Goal: Task Accomplishment & Management: Complete application form

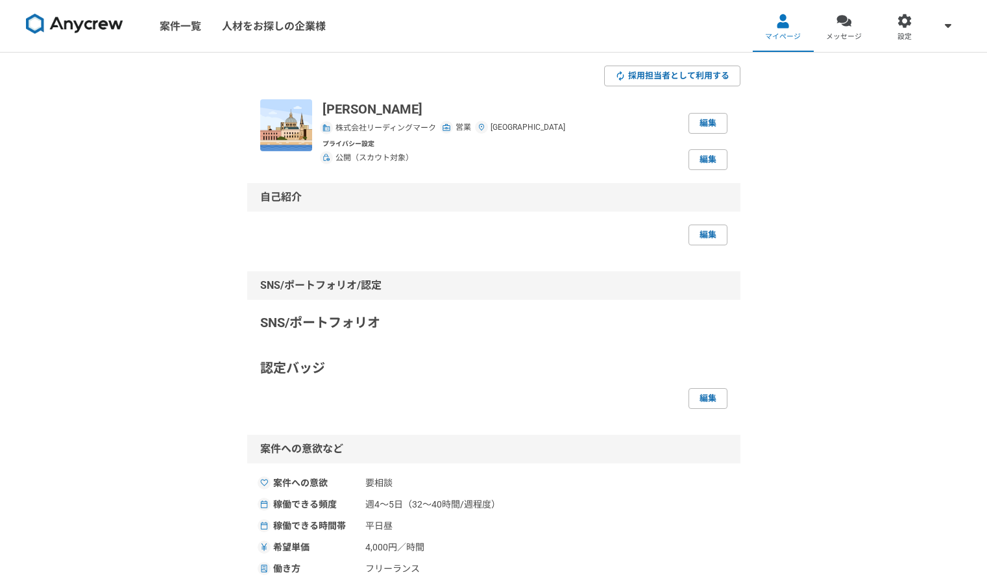
click at [85, 27] on img at bounding box center [74, 24] width 97 height 21
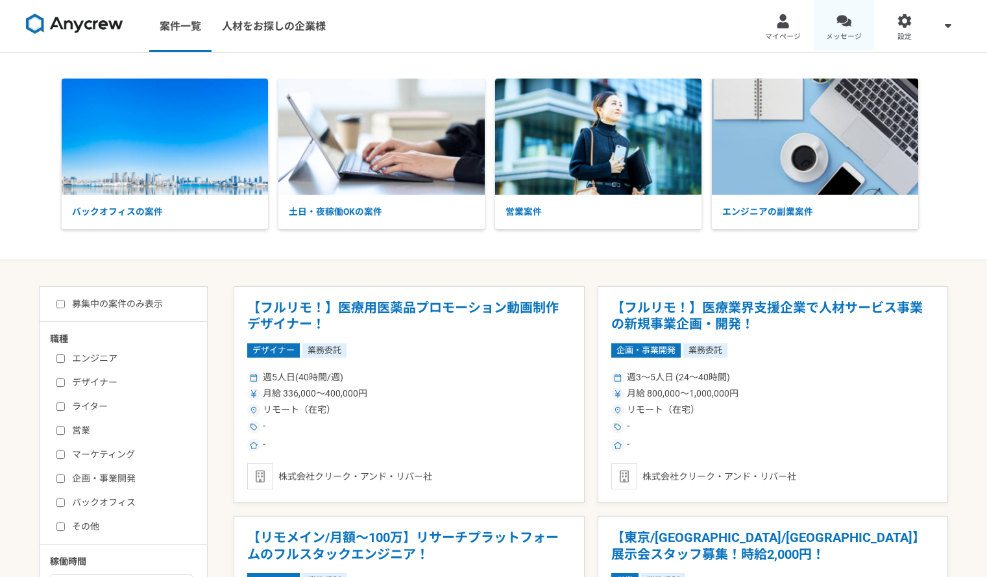
click at [837, 22] on div at bounding box center [844, 21] width 15 height 15
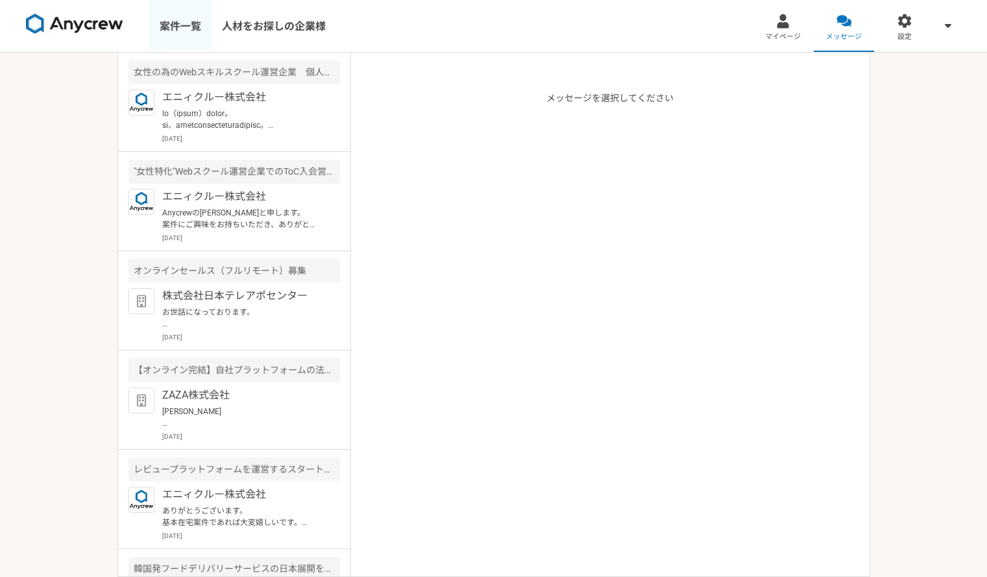
click at [188, 34] on link "案件一覧" at bounding box center [180, 26] width 62 height 52
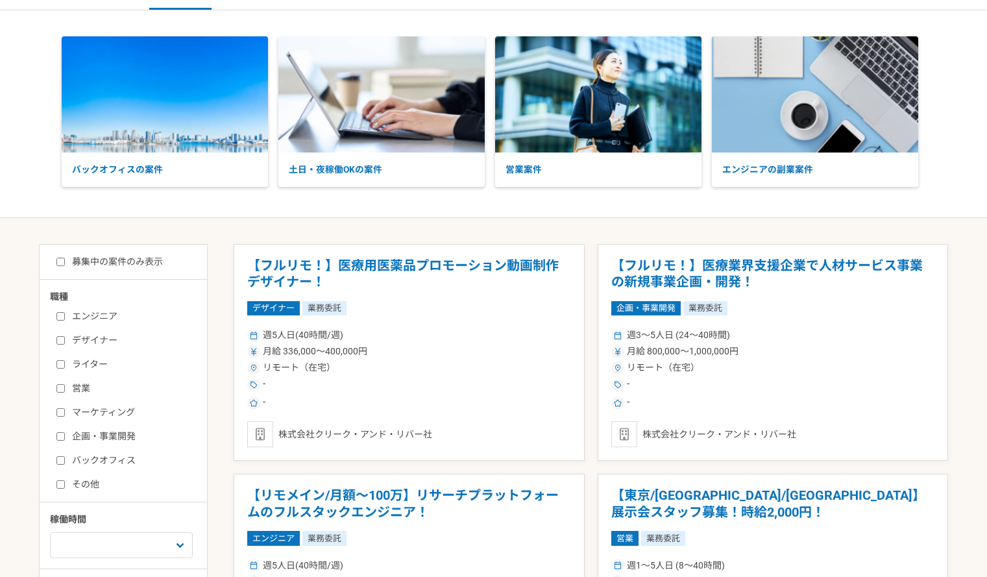
scroll to position [65, 0]
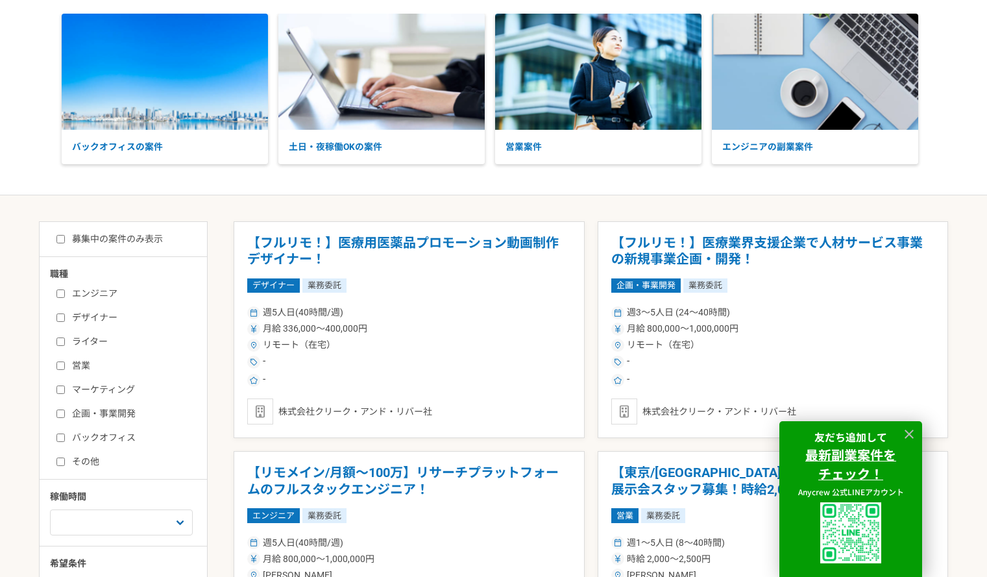
click at [414, 256] on h1 "【フルリモ！】医療用医薬品プロモーション動画制作デザイナー！" at bounding box center [409, 251] width 324 height 33
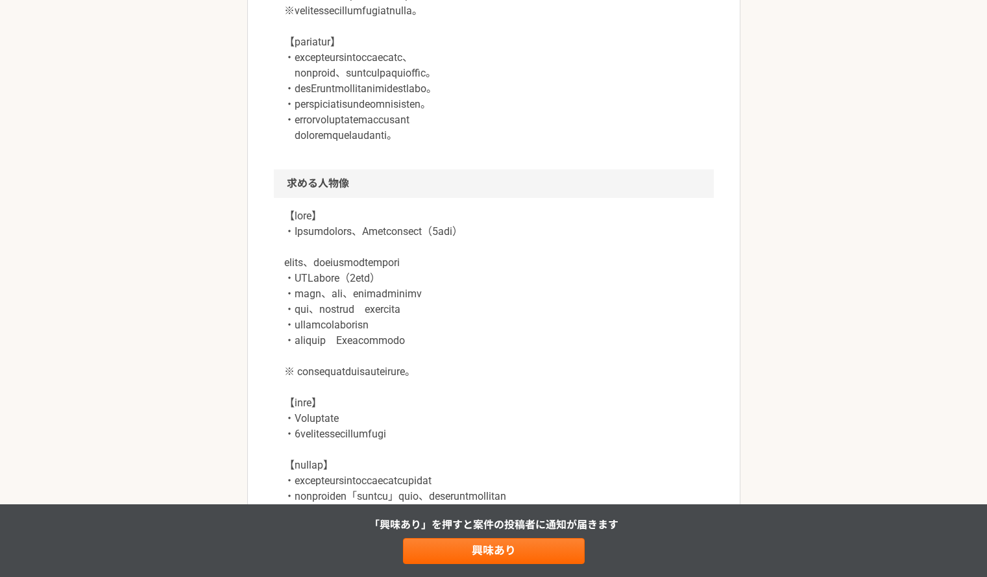
scroll to position [779, 0]
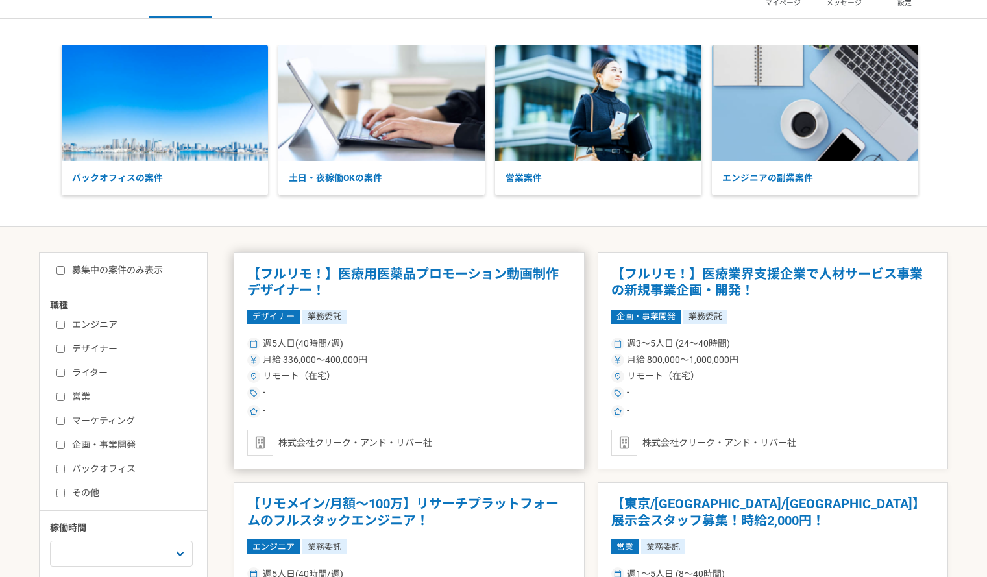
scroll to position [65, 0]
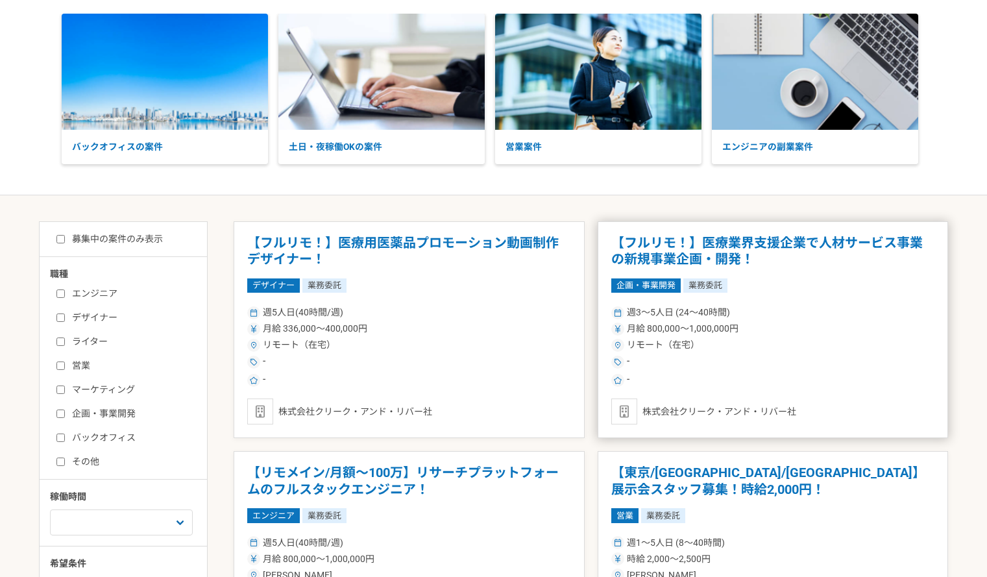
click at [761, 241] on h1 "【フルリモ！】医療業界支援企業で人材サービス事業の新規事業企画・開発！" at bounding box center [773, 251] width 324 height 33
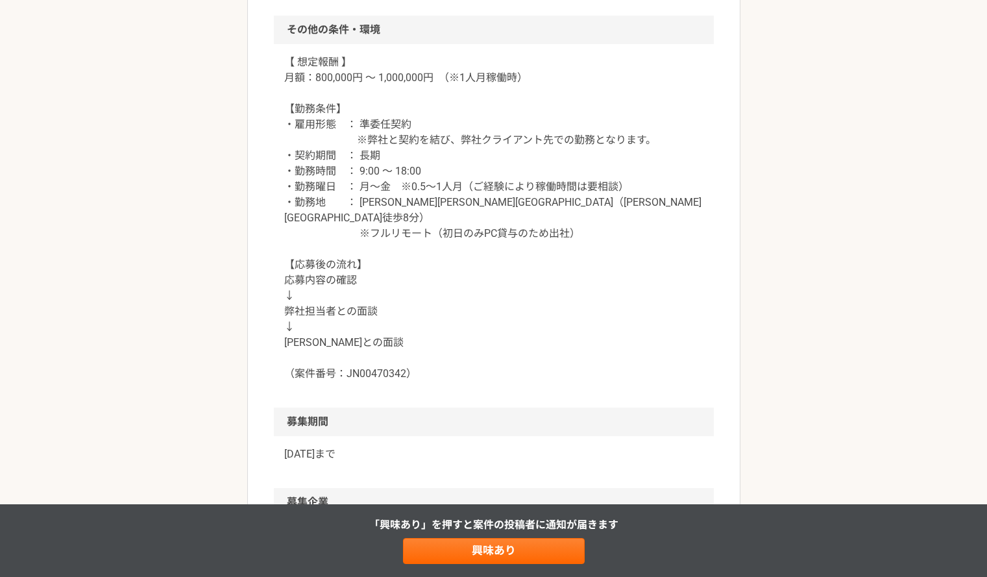
scroll to position [1104, 0]
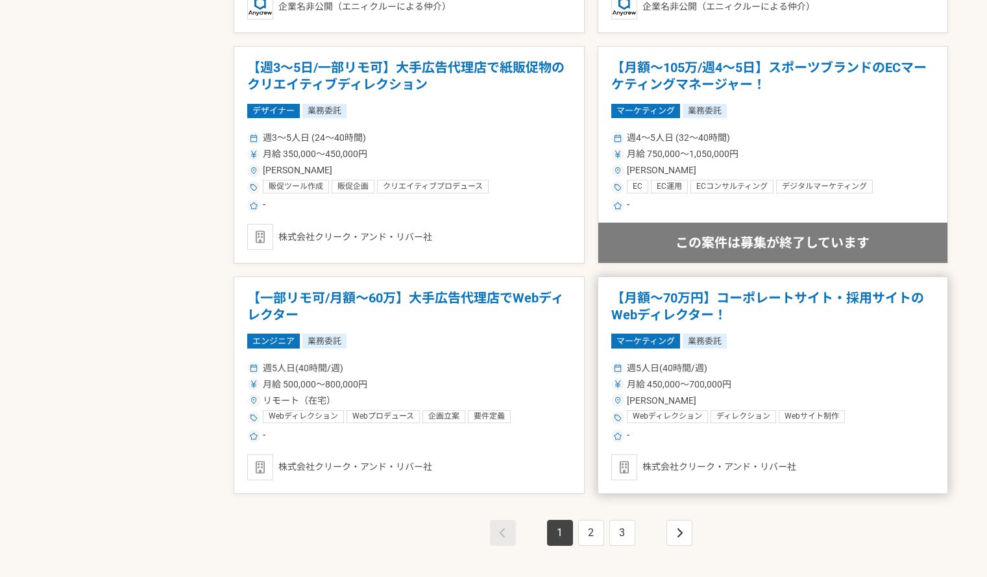
scroll to position [2142, 0]
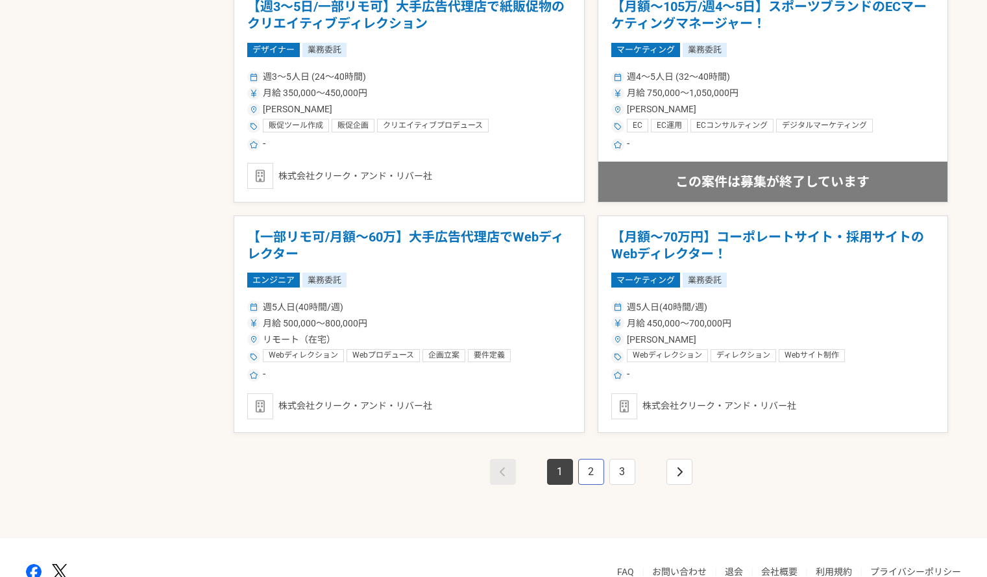
click at [587, 478] on link "2" at bounding box center [591, 472] width 26 height 26
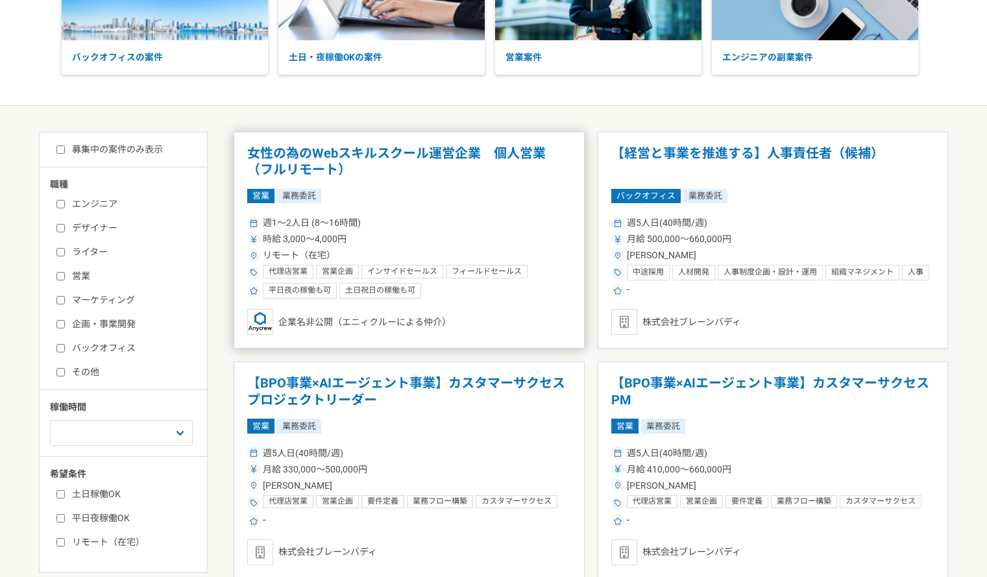
scroll to position [195, 0]
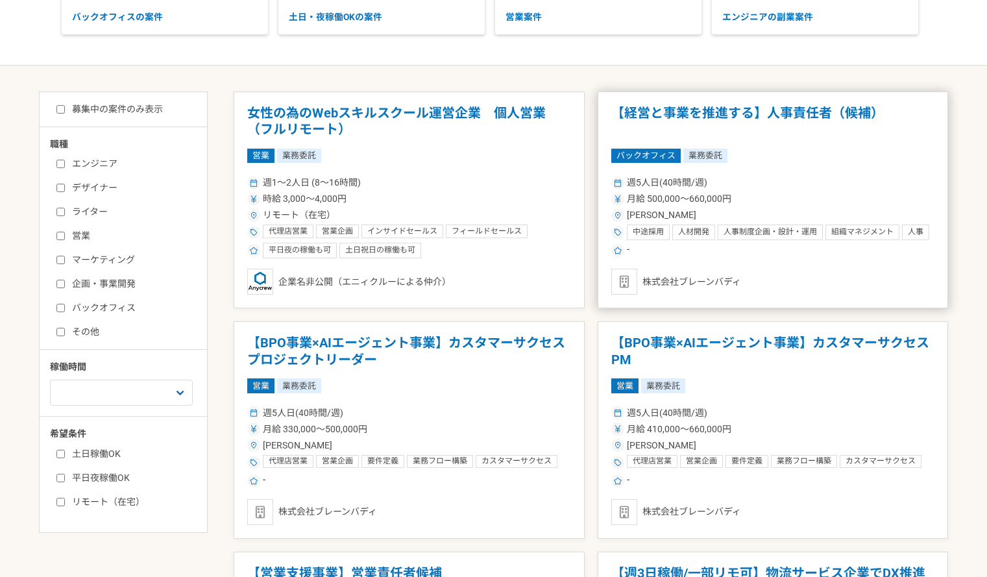
click at [758, 120] on h1 "【経営と事業を推進する】人事責任者（候補）" at bounding box center [773, 121] width 324 height 33
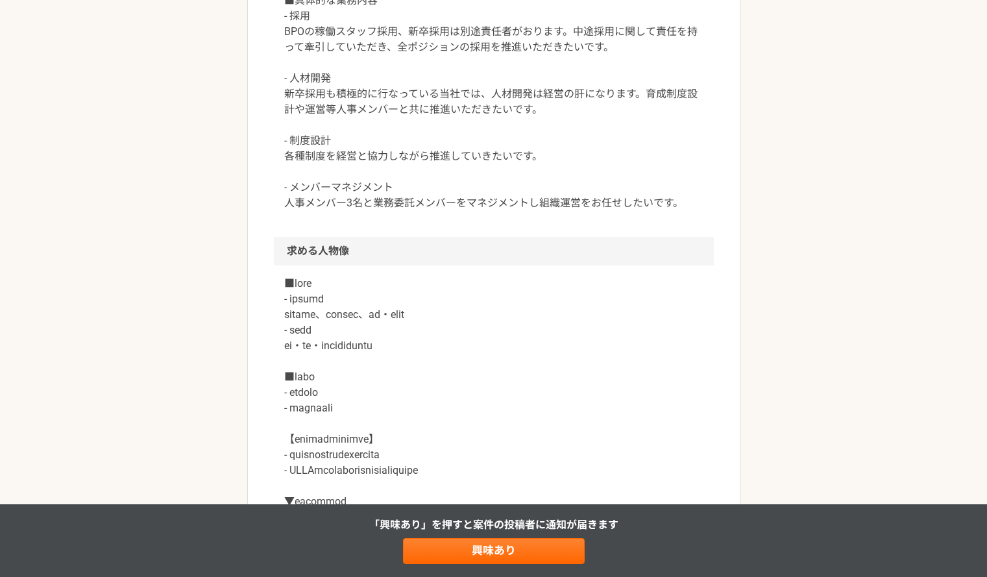
scroll to position [714, 0]
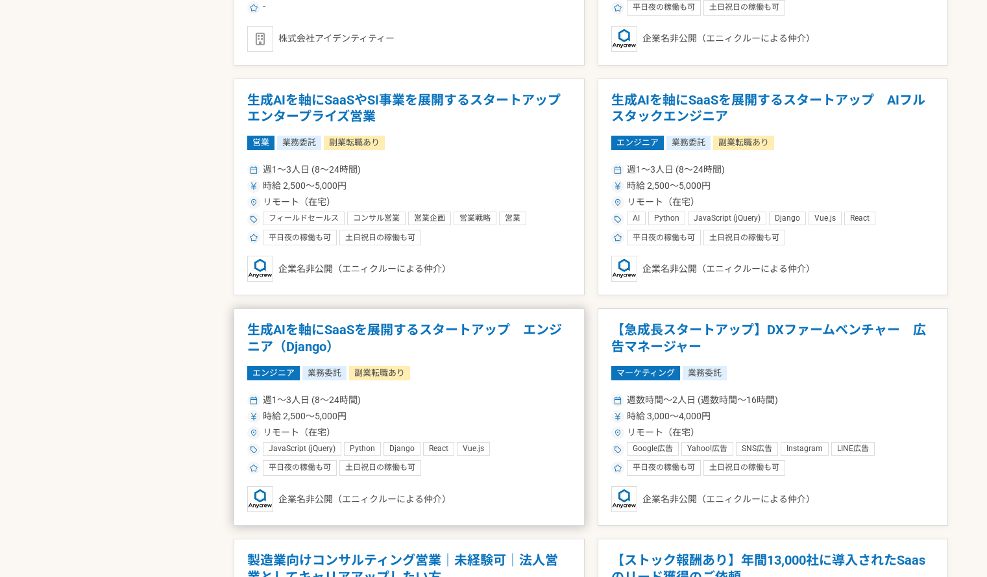
scroll to position [1818, 0]
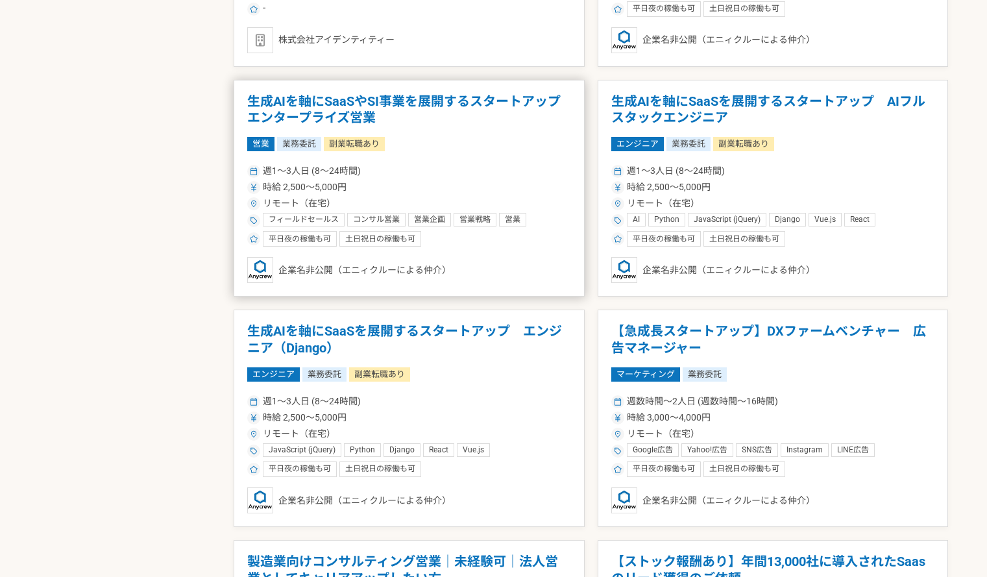
click at [408, 103] on h1 "生成AIを軸にSaaSやSI事業を展開するスタートアップ　エンタープライズ営業" at bounding box center [409, 109] width 324 height 33
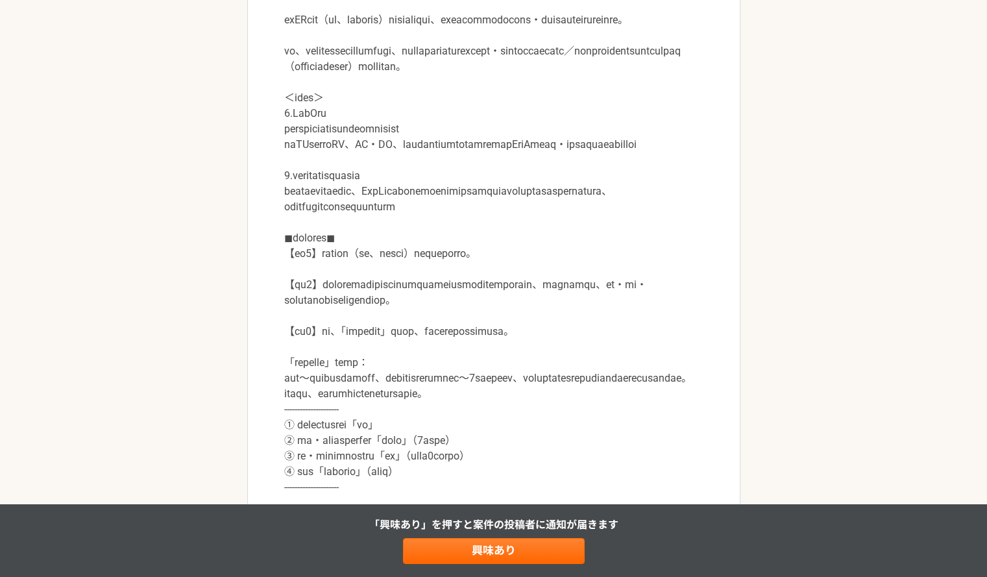
scroll to position [519, 0]
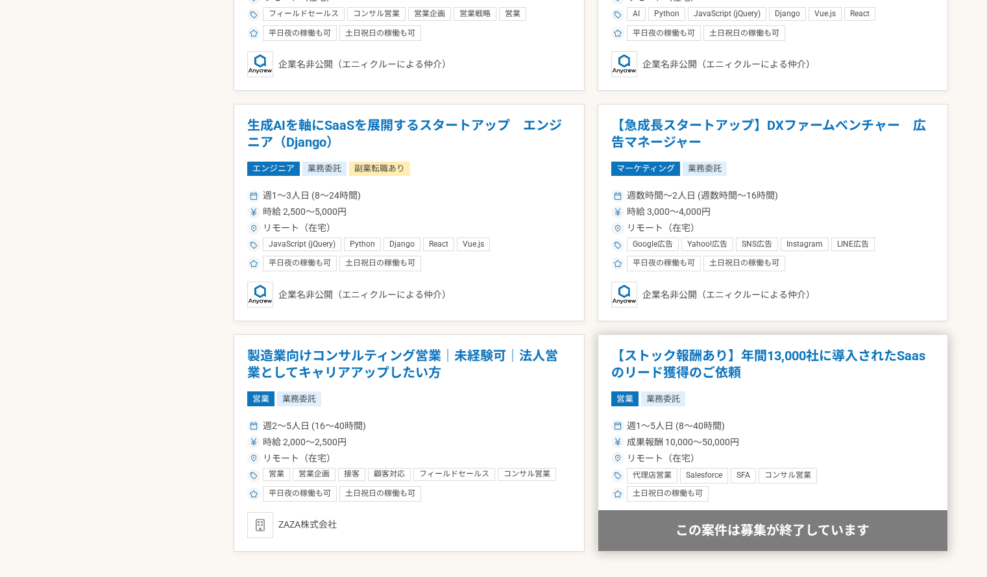
scroll to position [2142, 0]
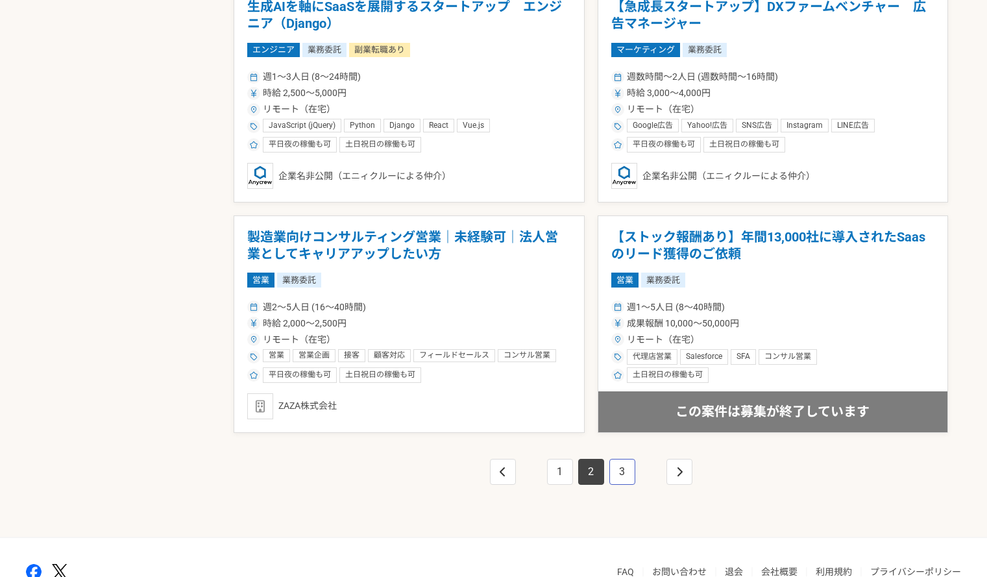
click at [621, 470] on link "3" at bounding box center [623, 472] width 26 height 26
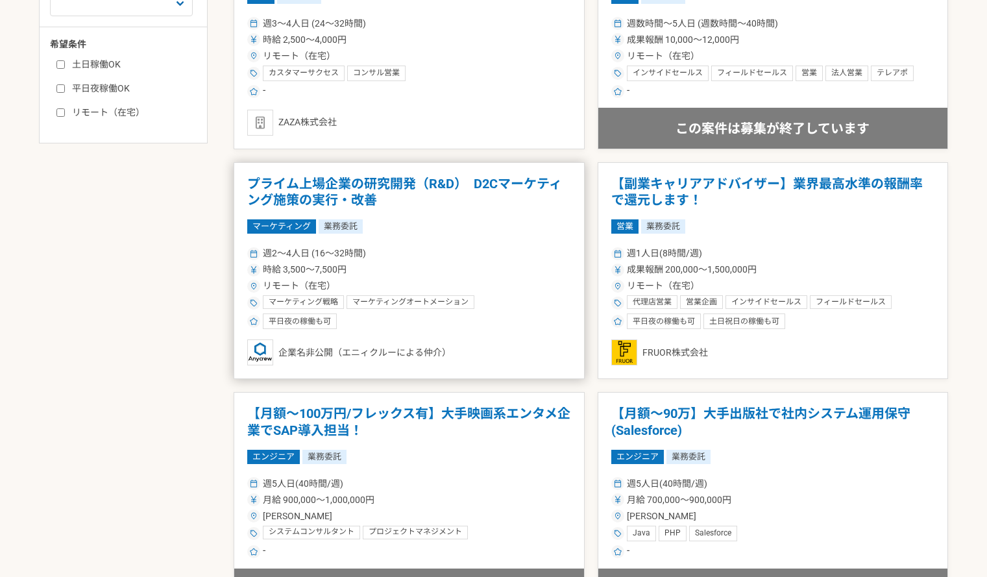
scroll to position [649, 0]
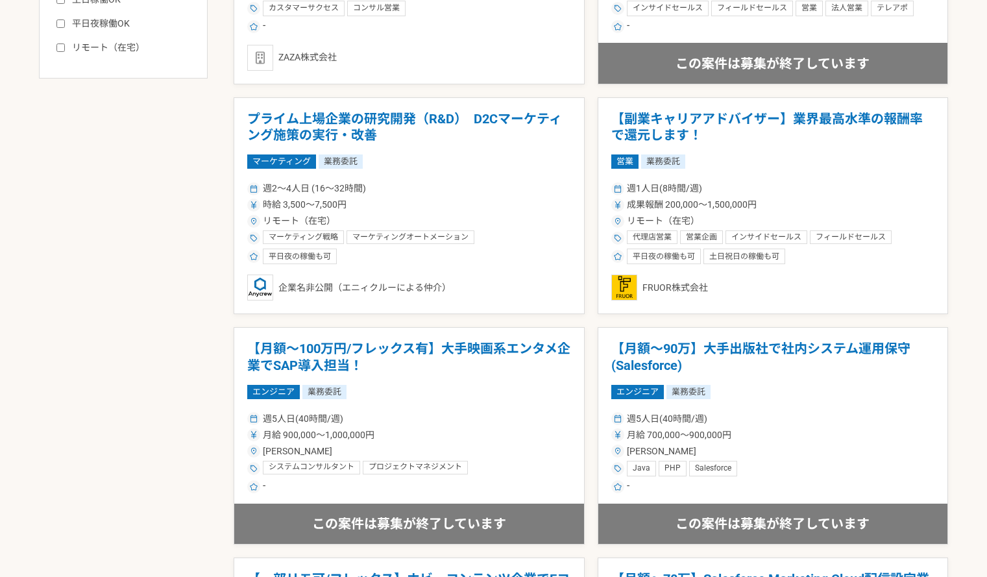
click at [727, 119] on h1 "【副業キャリアアドバイザー】業界最高水準の報酬率で還元します！" at bounding box center [773, 127] width 324 height 33
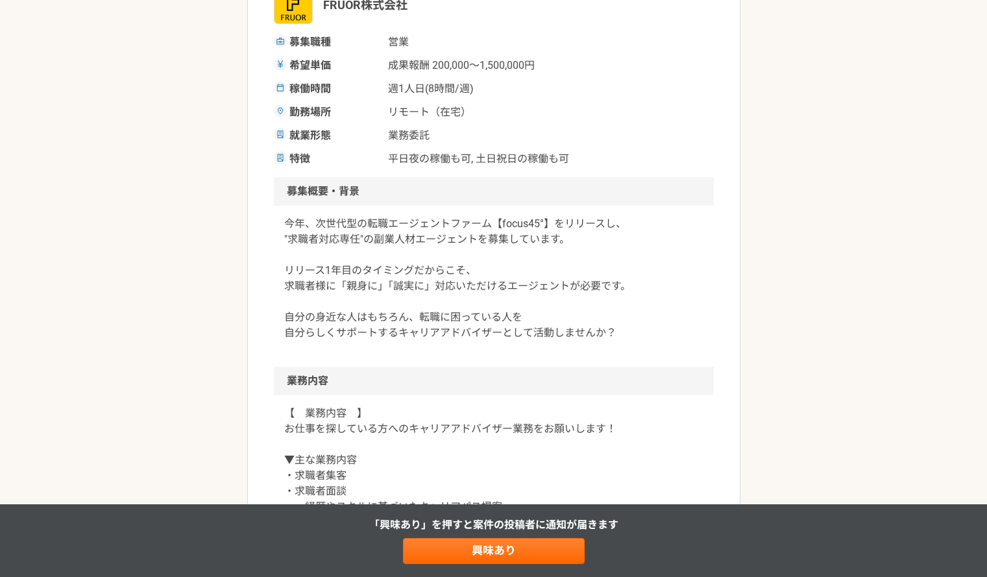
scroll to position [130, 0]
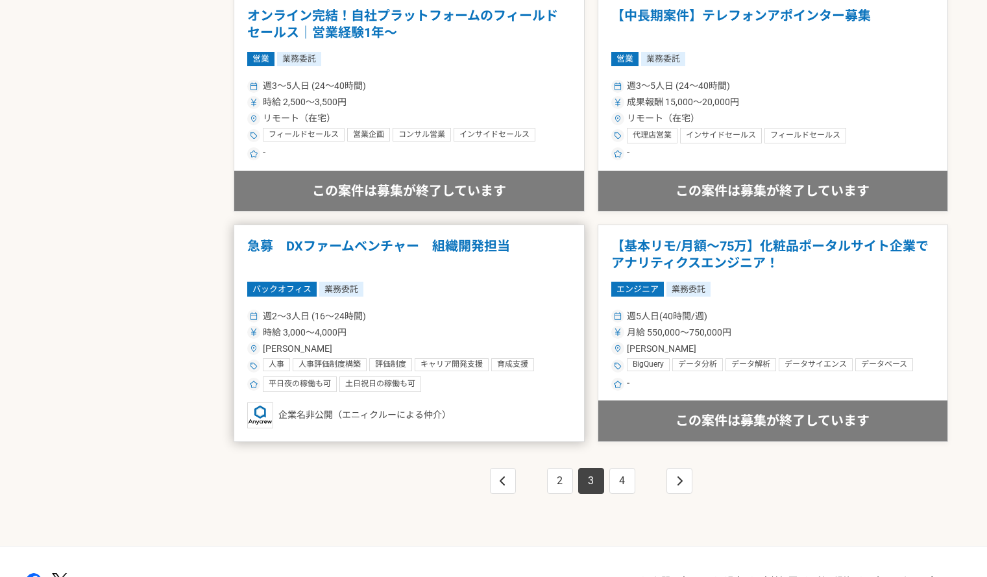
scroll to position [2142, 0]
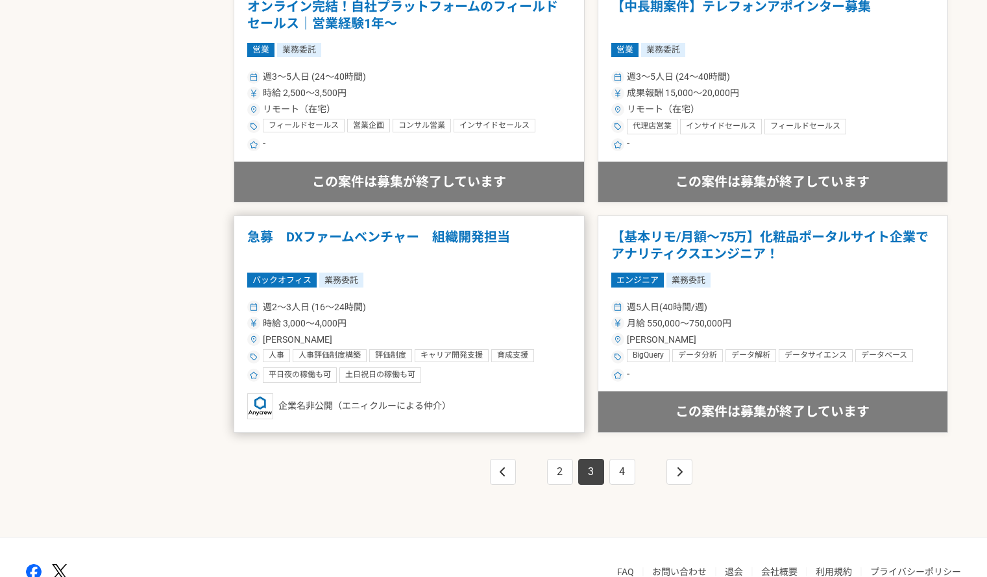
click at [352, 238] on h1 "急募　DXファームベンチャー　組織開発担当" at bounding box center [409, 245] width 324 height 33
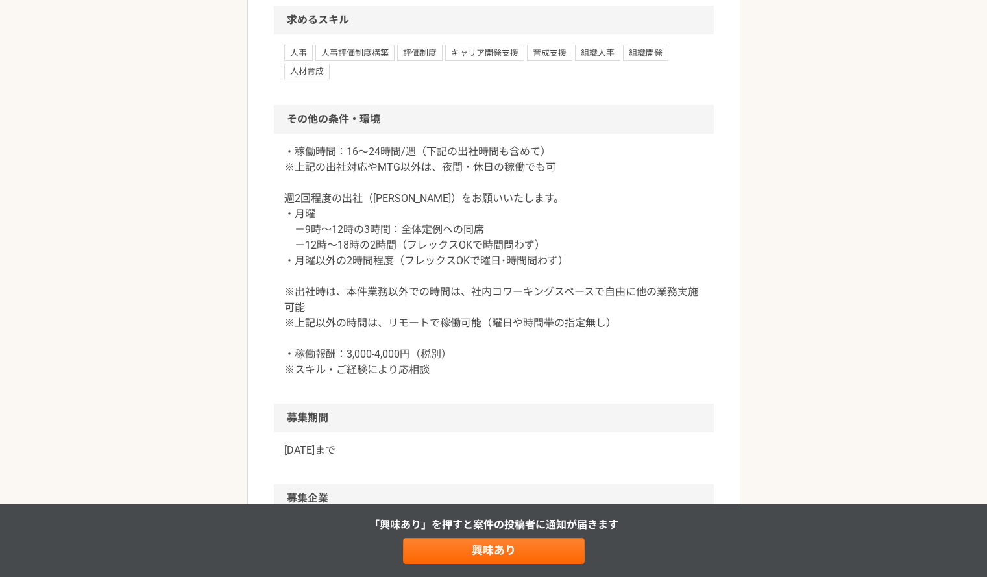
scroll to position [1428, 0]
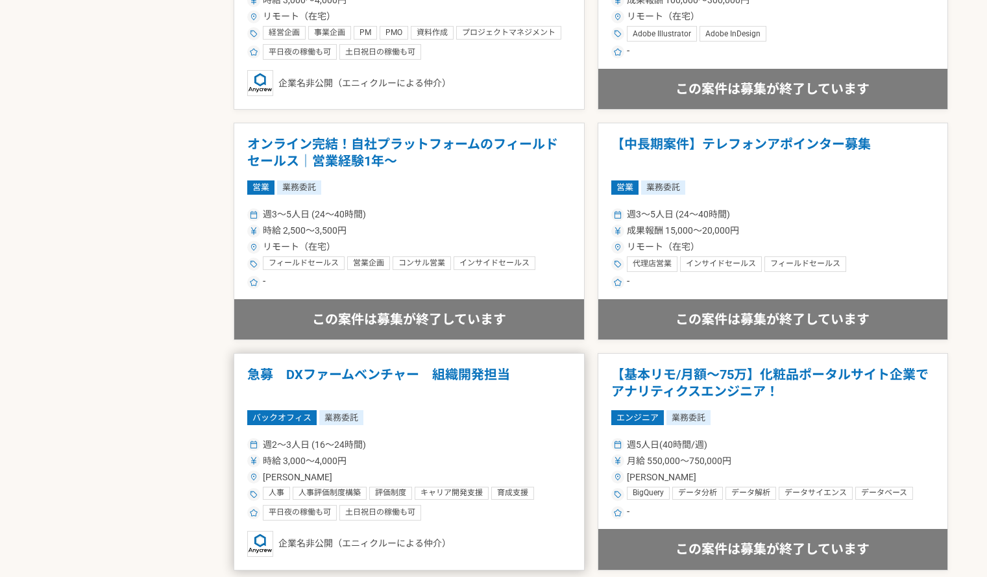
scroll to position [2142, 0]
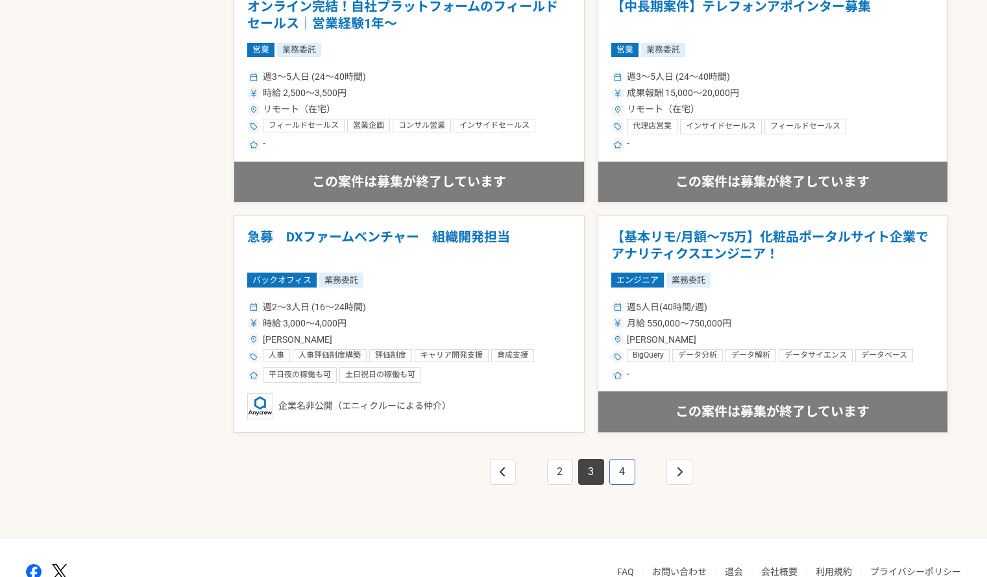
click at [634, 478] on link "4" at bounding box center [623, 472] width 26 height 26
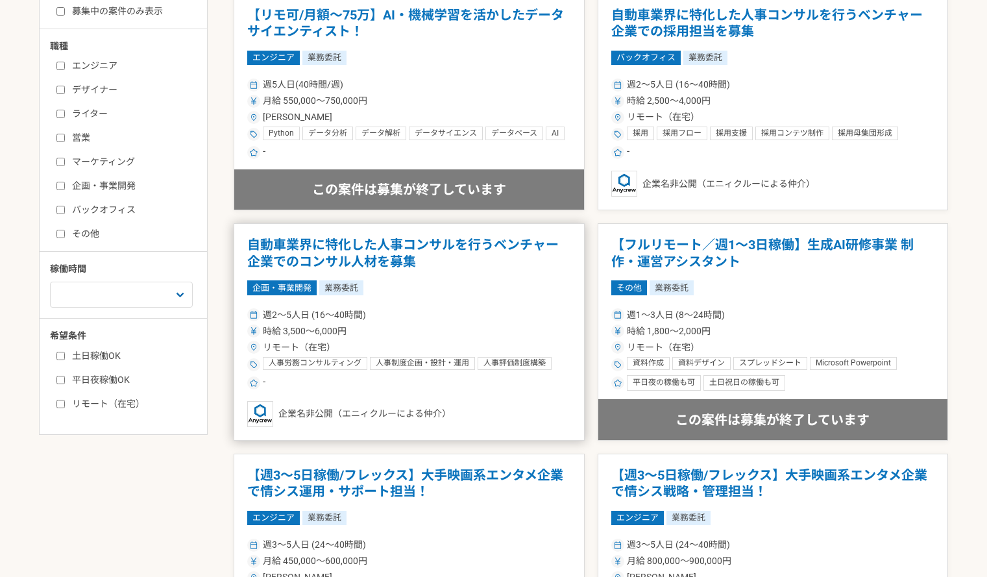
scroll to position [325, 0]
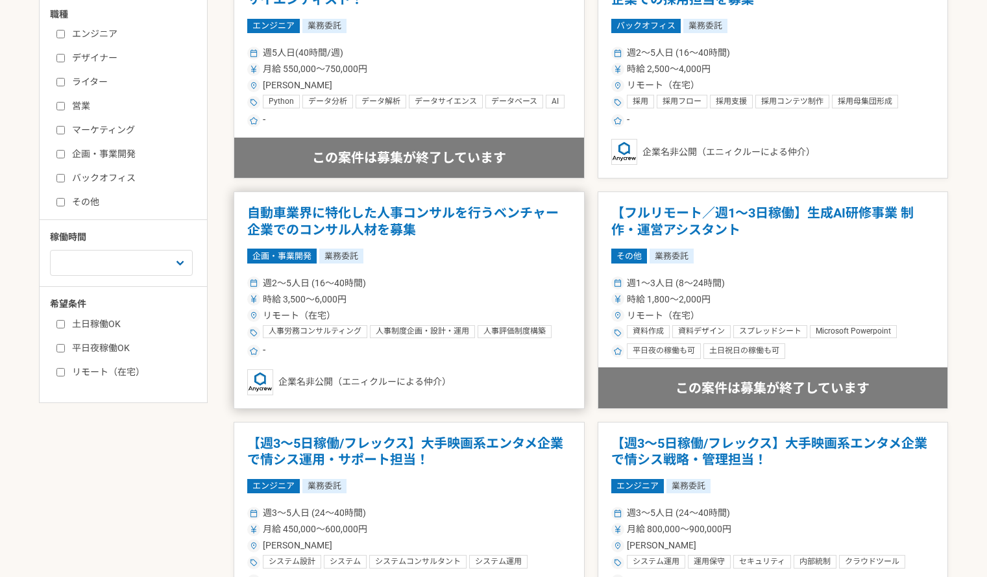
click at [337, 225] on h1 "自動車業界に特化した人事コンサルを行うベンチャー企業でのコンサル人材を募集" at bounding box center [409, 221] width 324 height 33
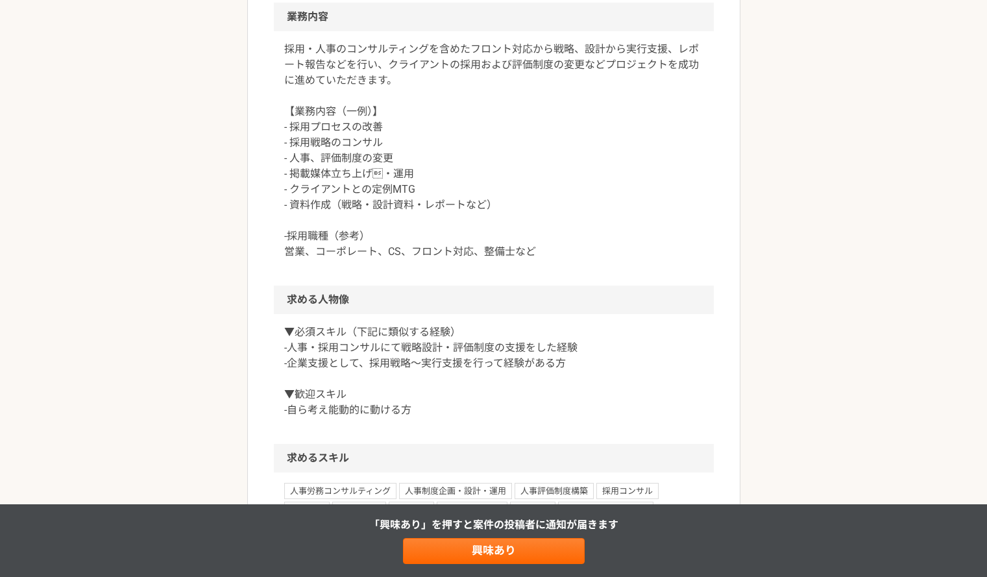
scroll to position [584, 0]
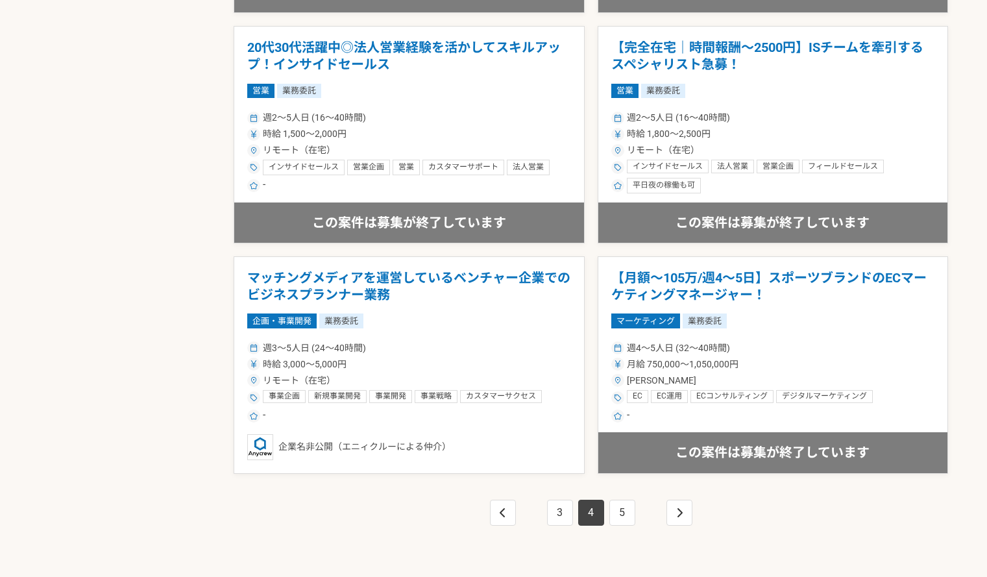
scroll to position [2215, 0]
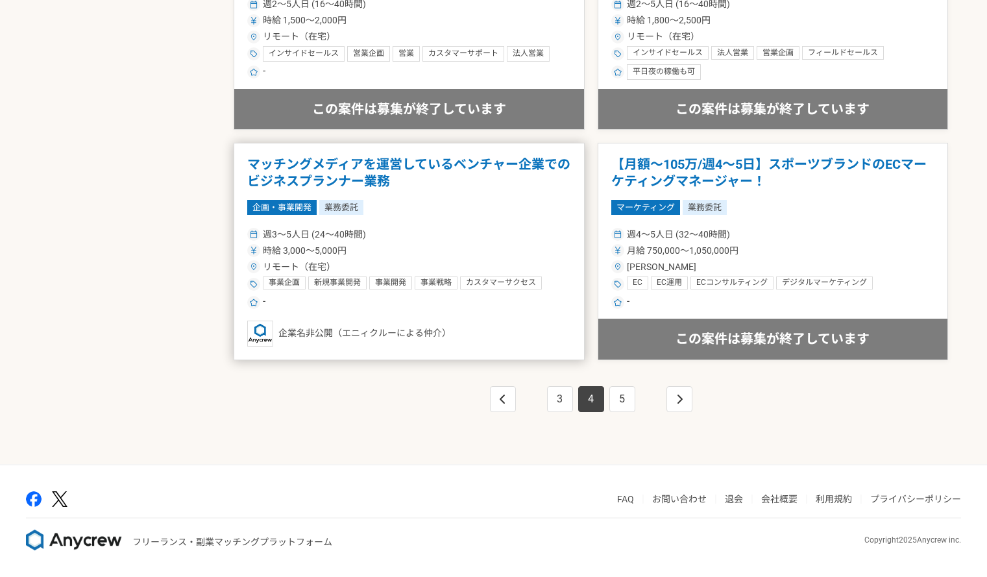
click at [355, 169] on h1 "マッチングメディアを運営しているベンチャー企業でのビジネスプランナー業務" at bounding box center [409, 172] width 324 height 33
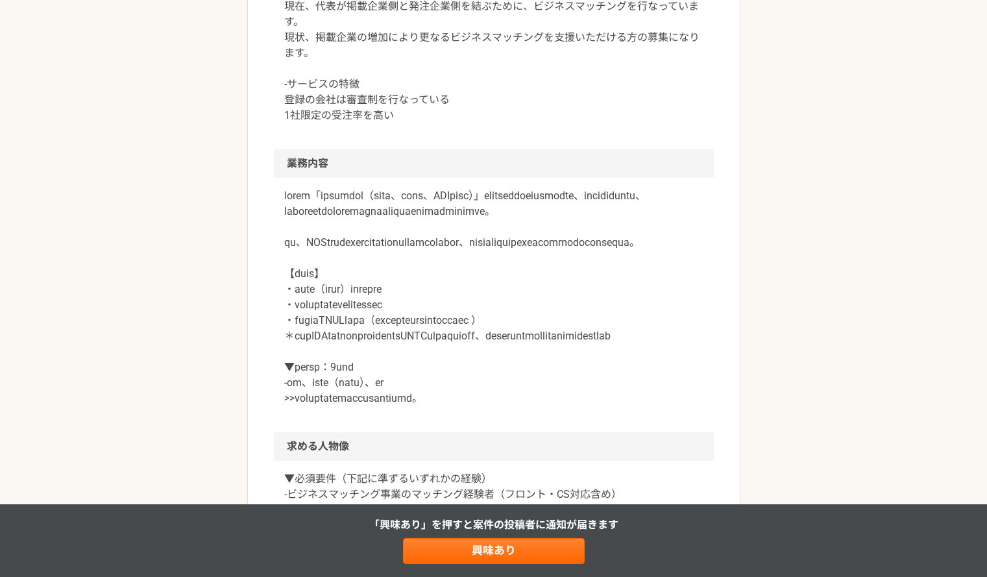
scroll to position [519, 0]
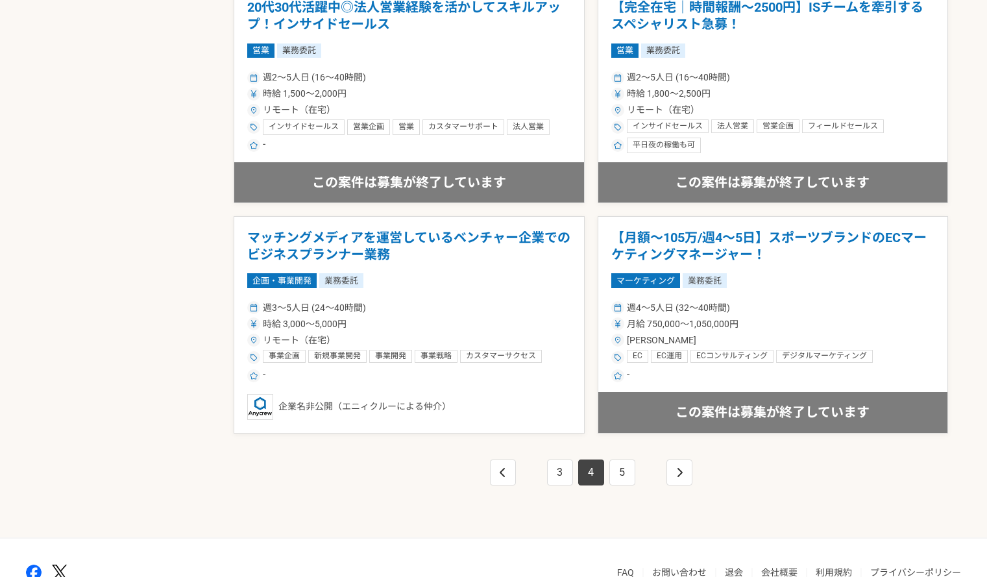
scroll to position [2215, 0]
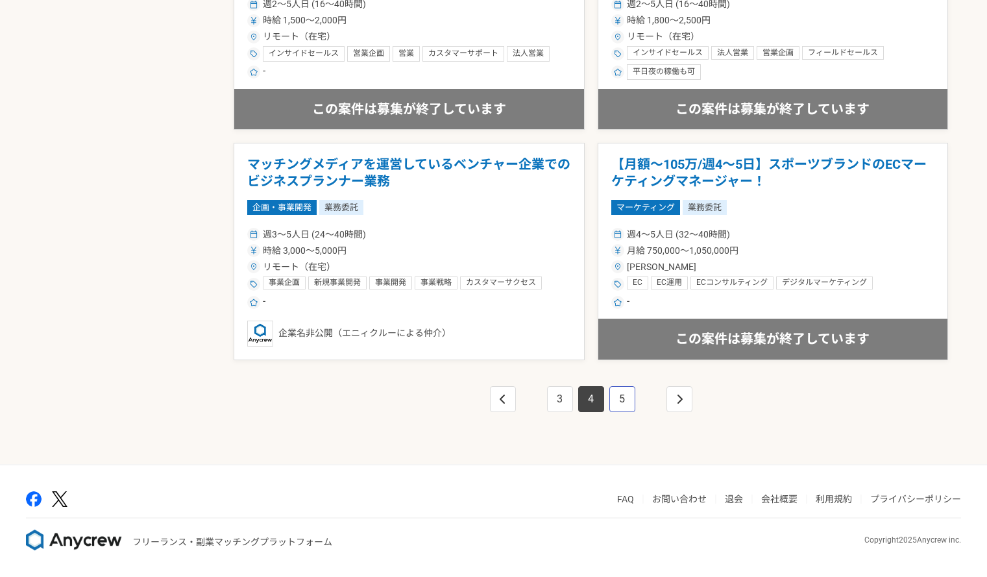
click at [630, 400] on link "5" at bounding box center [623, 399] width 26 height 26
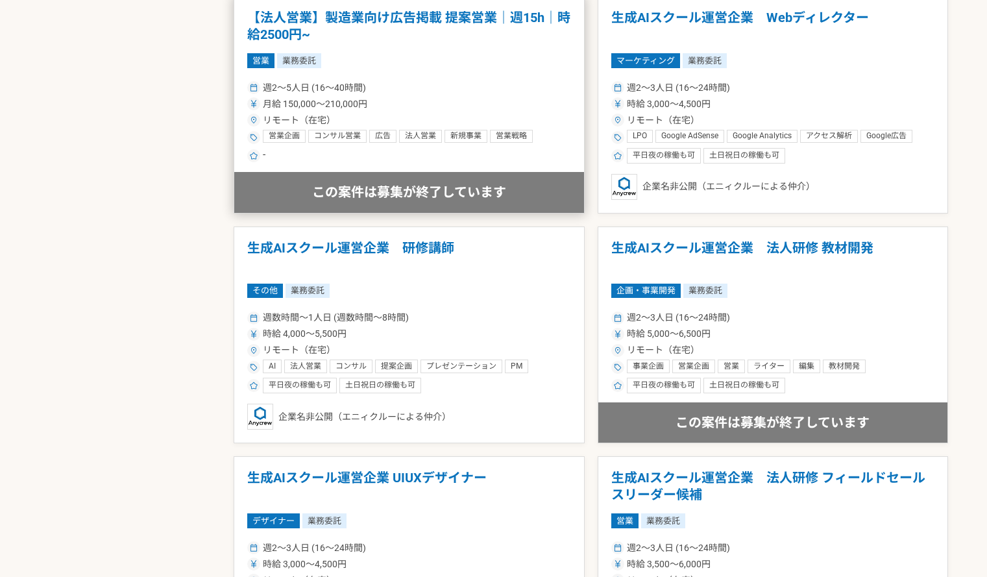
scroll to position [1233, 0]
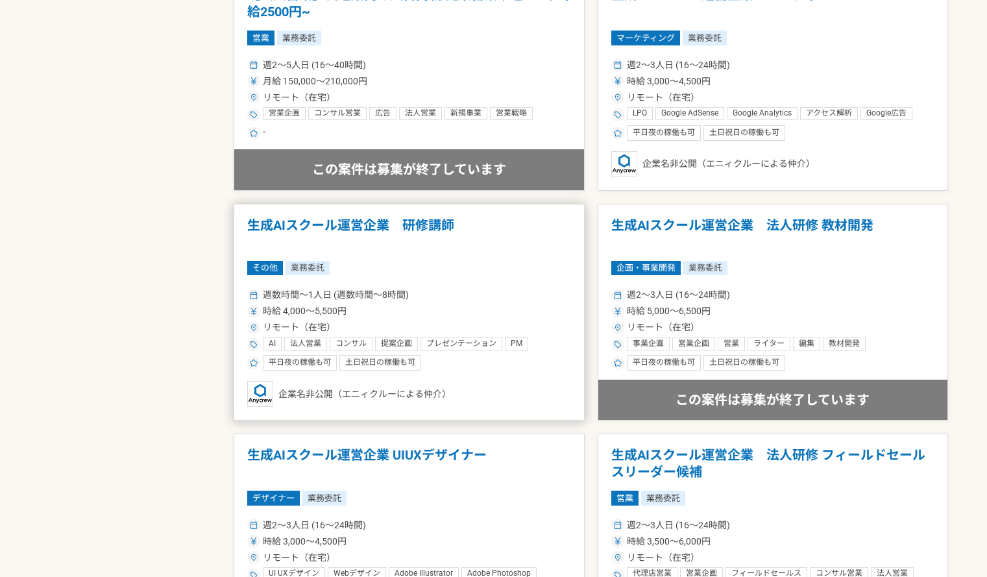
click at [412, 223] on h1 "生成AIスクール運営企業　研修講師" at bounding box center [409, 233] width 324 height 33
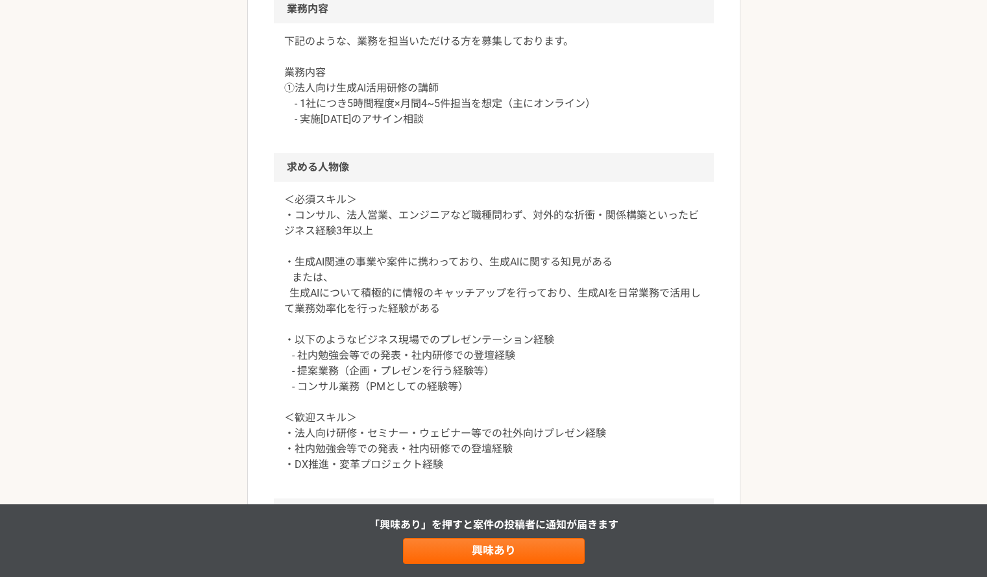
scroll to position [714, 0]
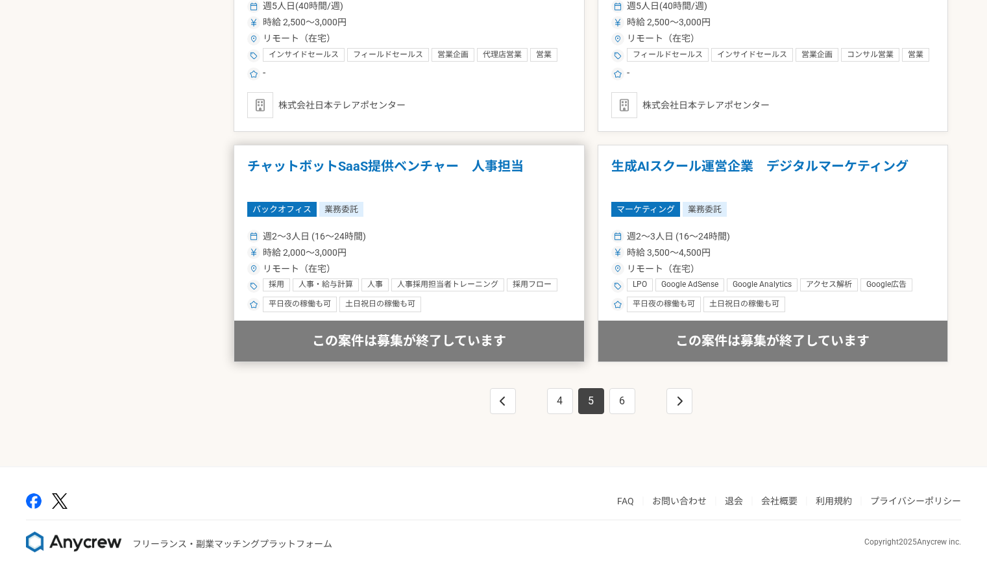
scroll to position [2215, 0]
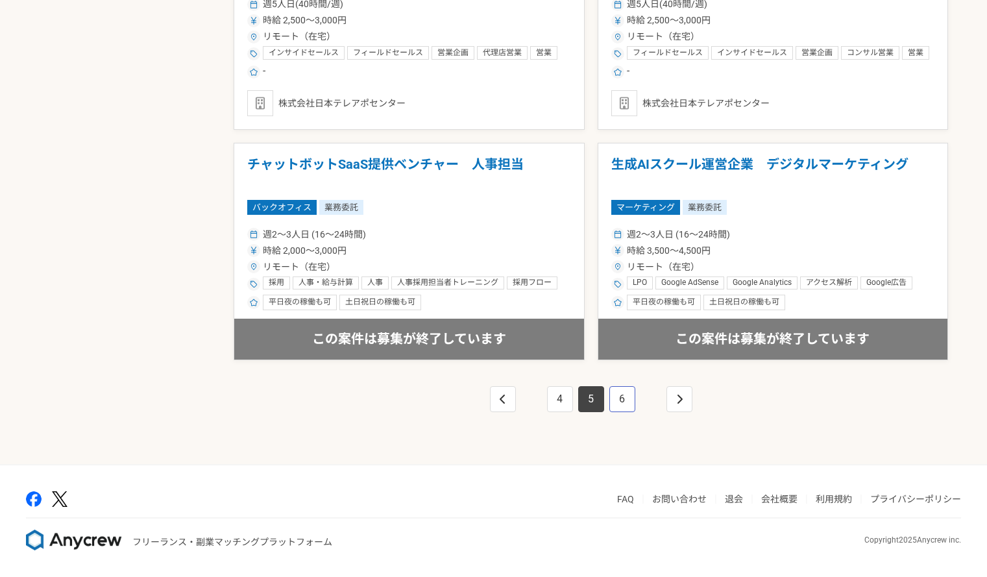
click at [623, 398] on link "6" at bounding box center [623, 399] width 26 height 26
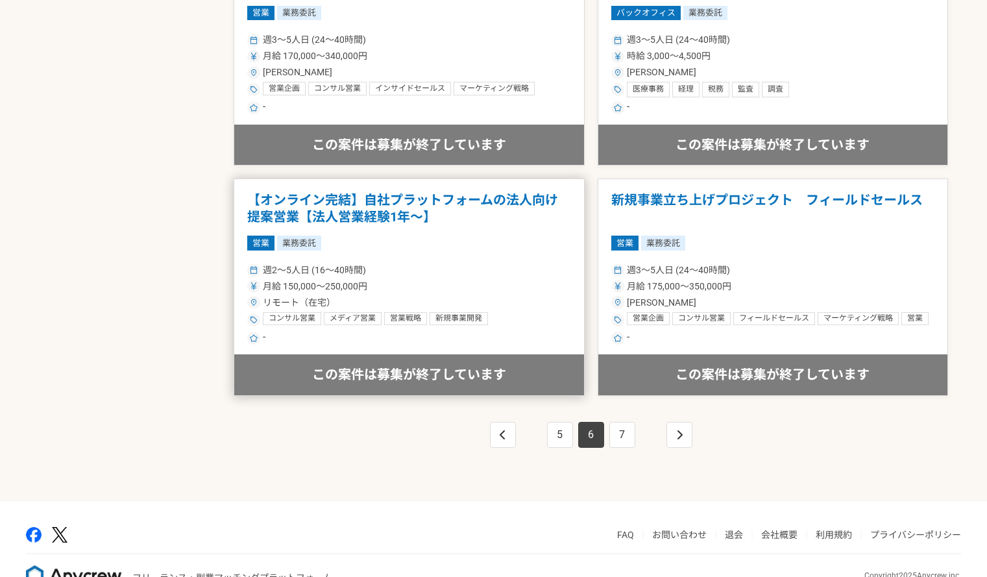
scroll to position [2215, 0]
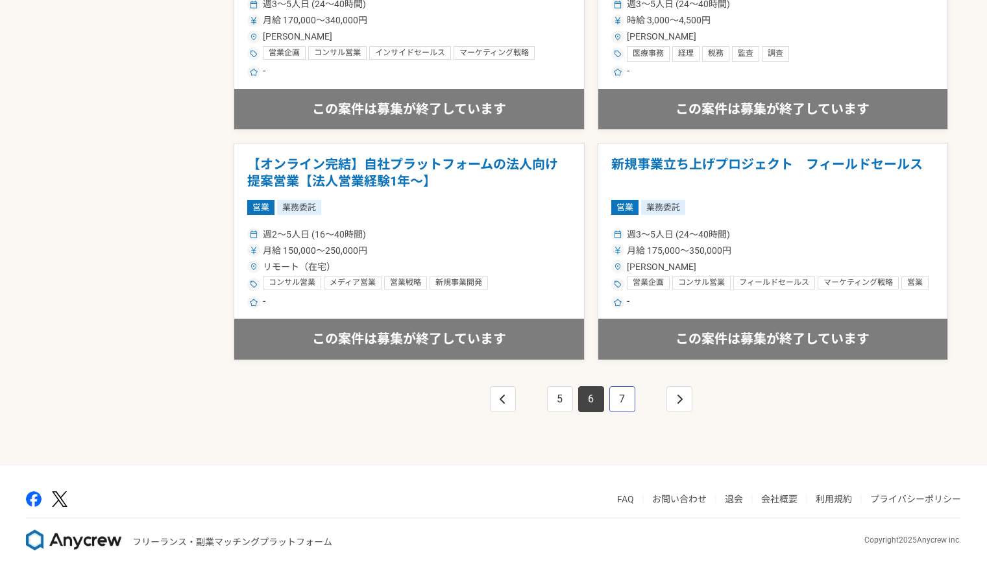
click at [617, 394] on link "7" at bounding box center [623, 399] width 26 height 26
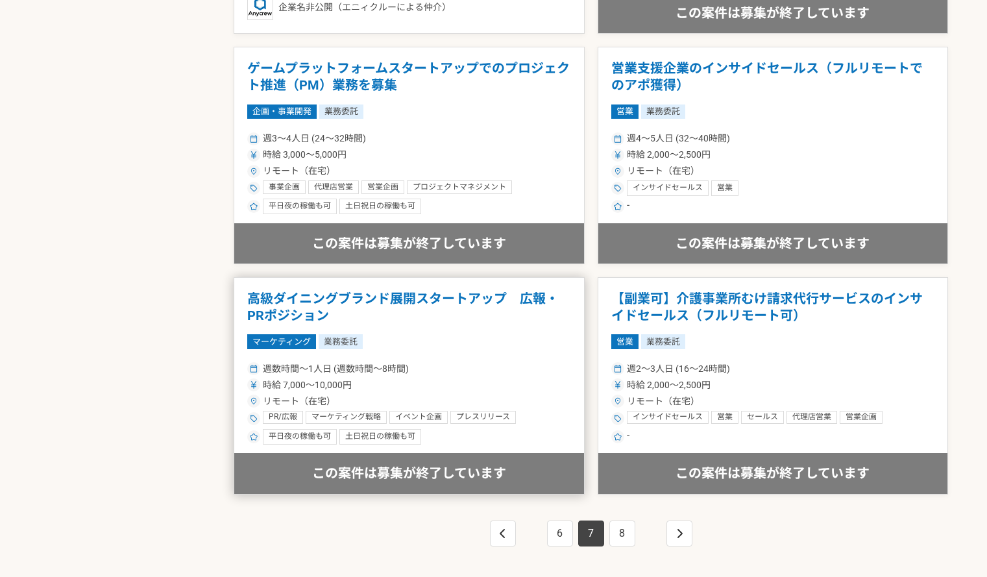
scroll to position [2207, 0]
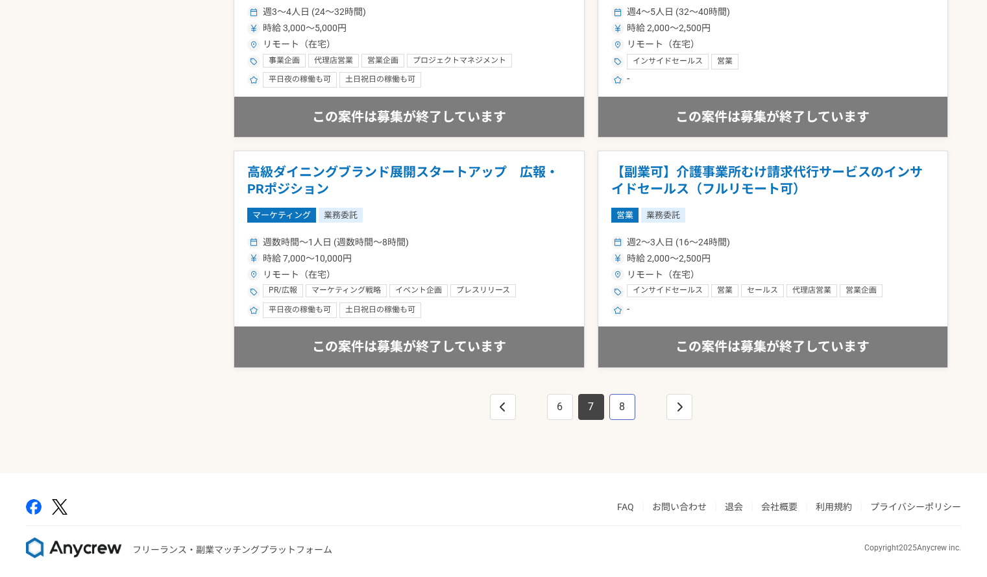
click at [629, 414] on link "8" at bounding box center [623, 407] width 26 height 26
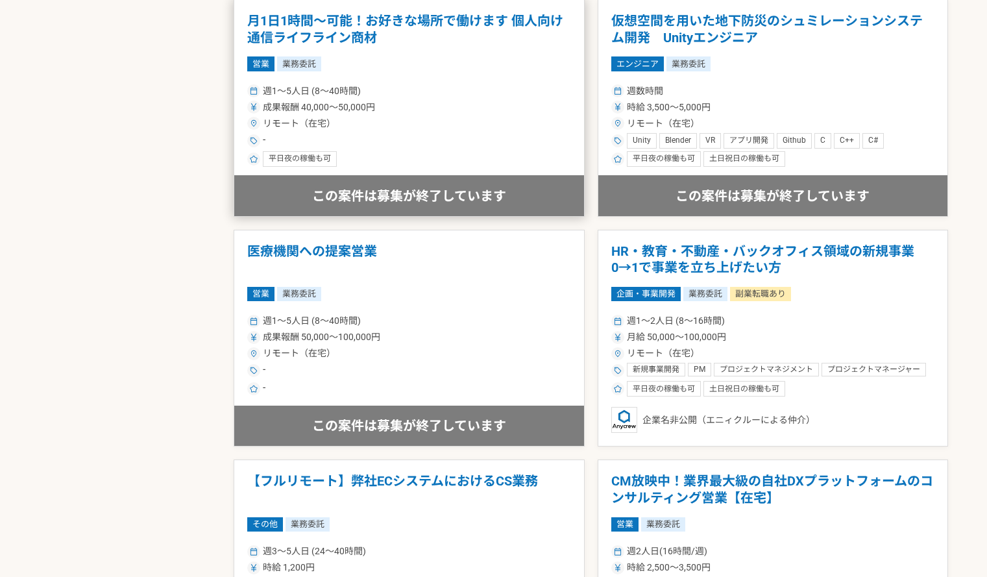
scroll to position [1818, 0]
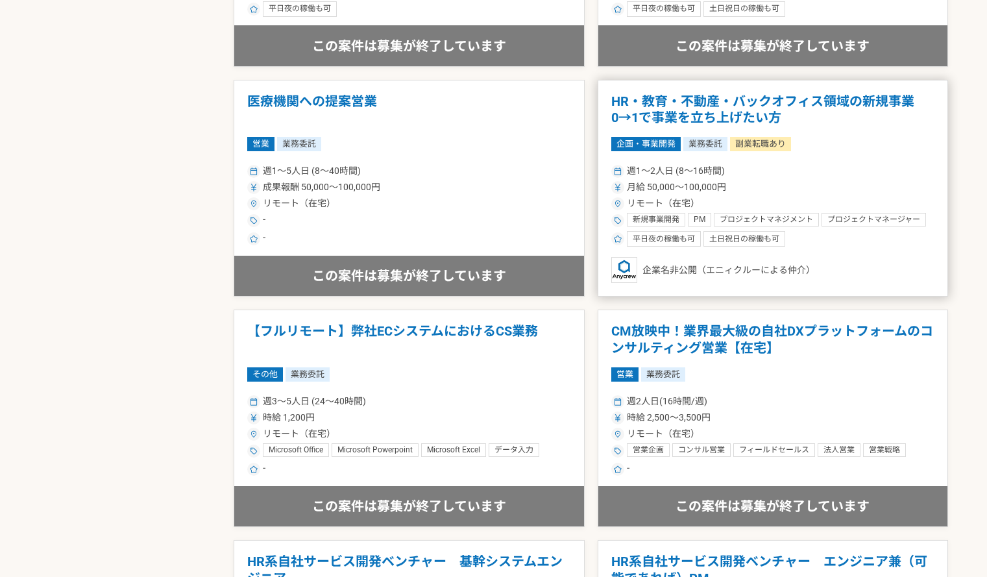
click at [671, 109] on h1 "HR・教育・不動産・バックオフィス領域の新規事業　0→1で事業を立ち上げたい方" at bounding box center [773, 109] width 324 height 33
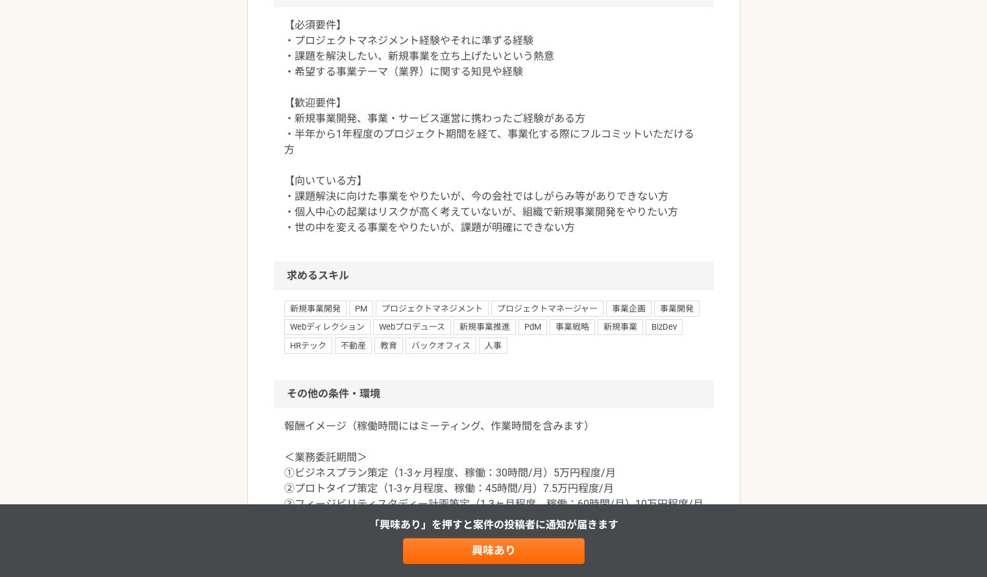
scroll to position [1363, 0]
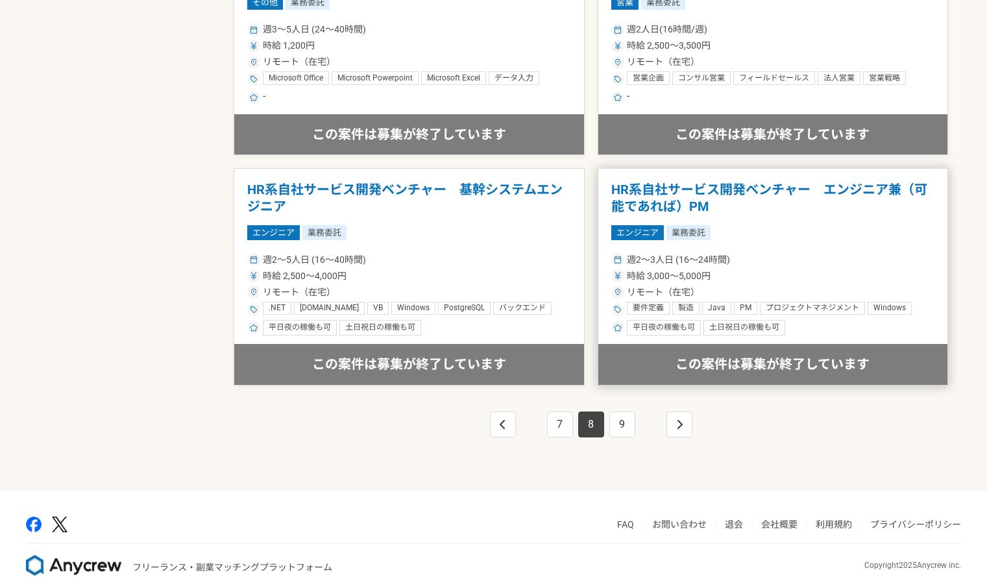
scroll to position [2215, 0]
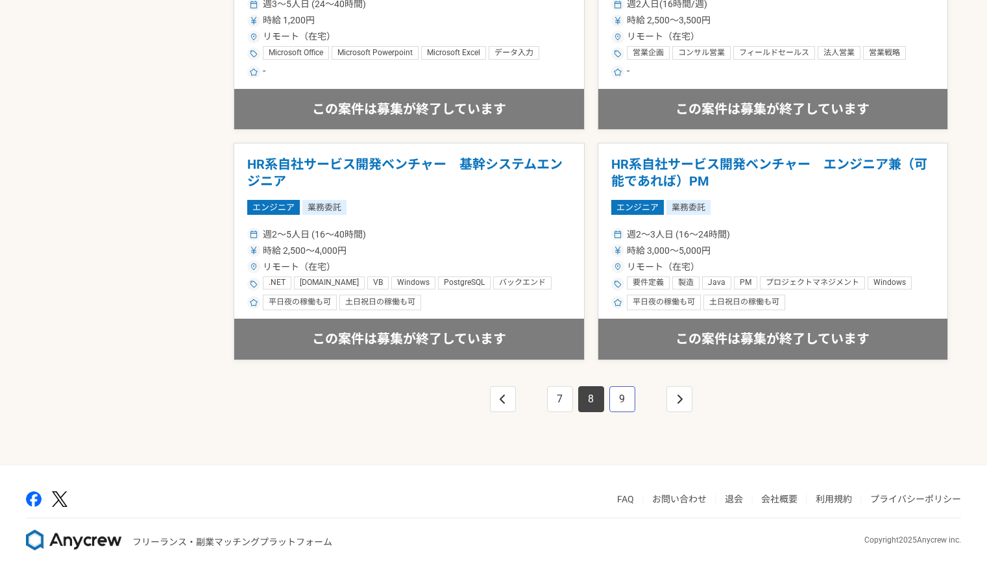
click at [635, 399] on link "9" at bounding box center [623, 399] width 26 height 26
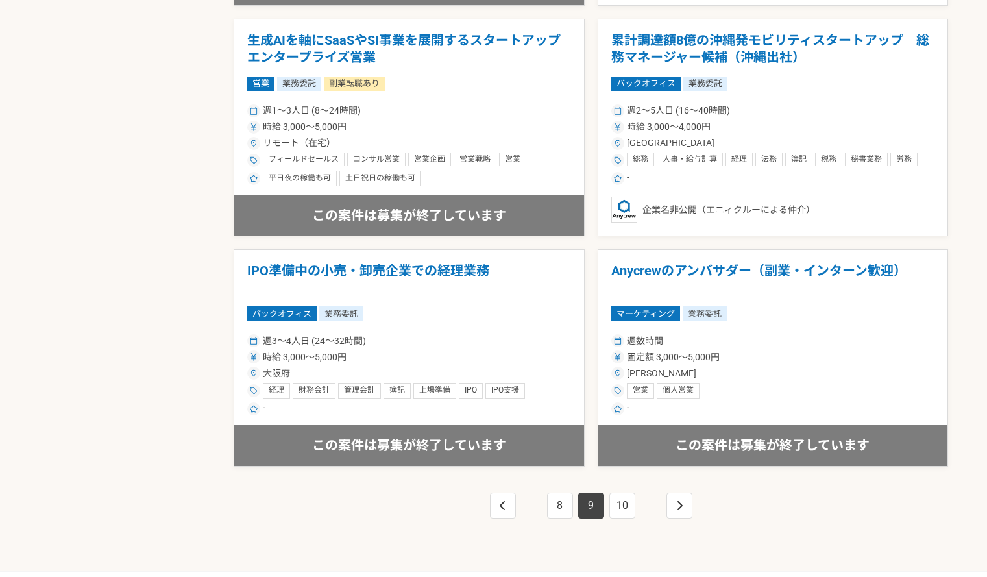
scroll to position [2215, 0]
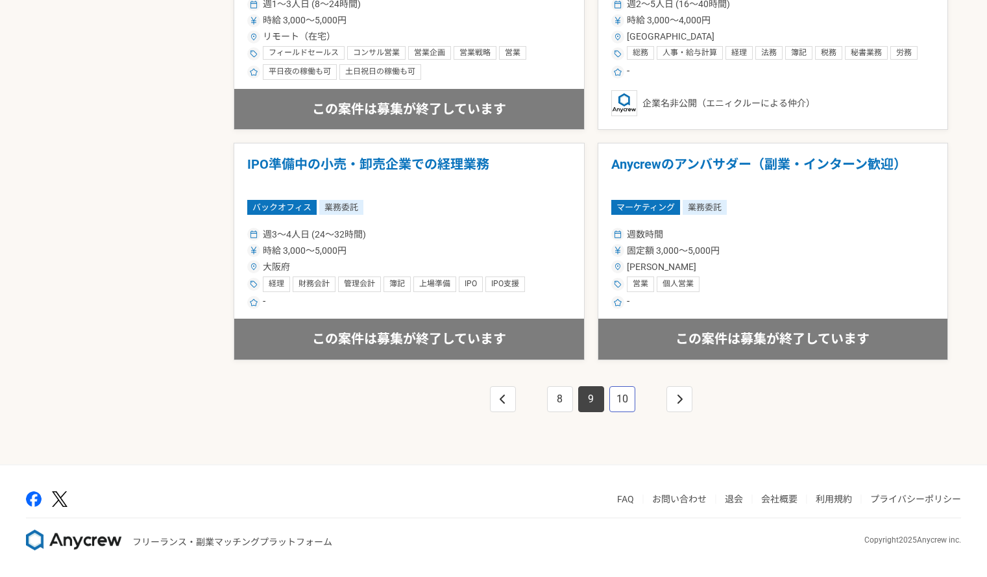
click at [628, 402] on link "10" at bounding box center [623, 399] width 26 height 26
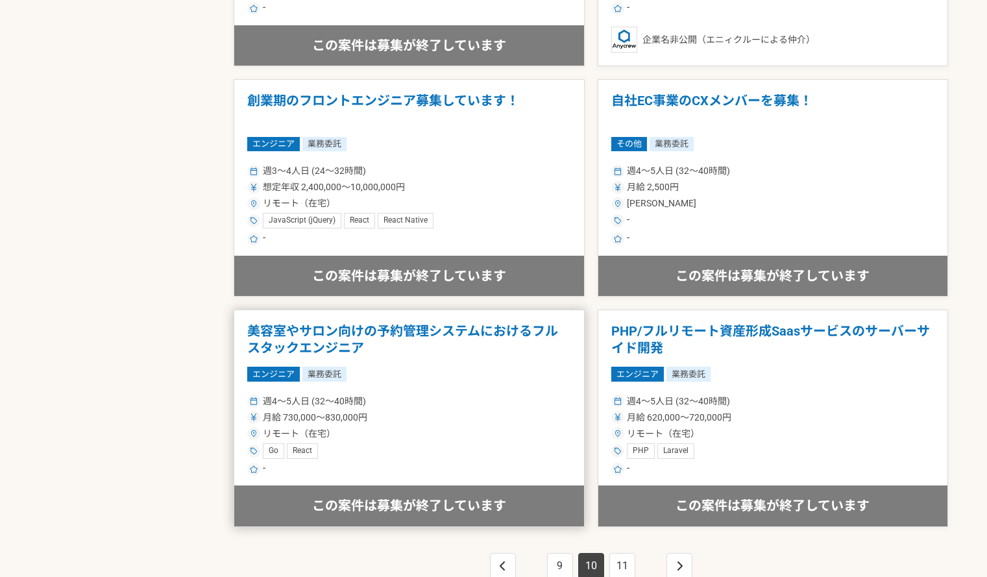
scroll to position [2142, 0]
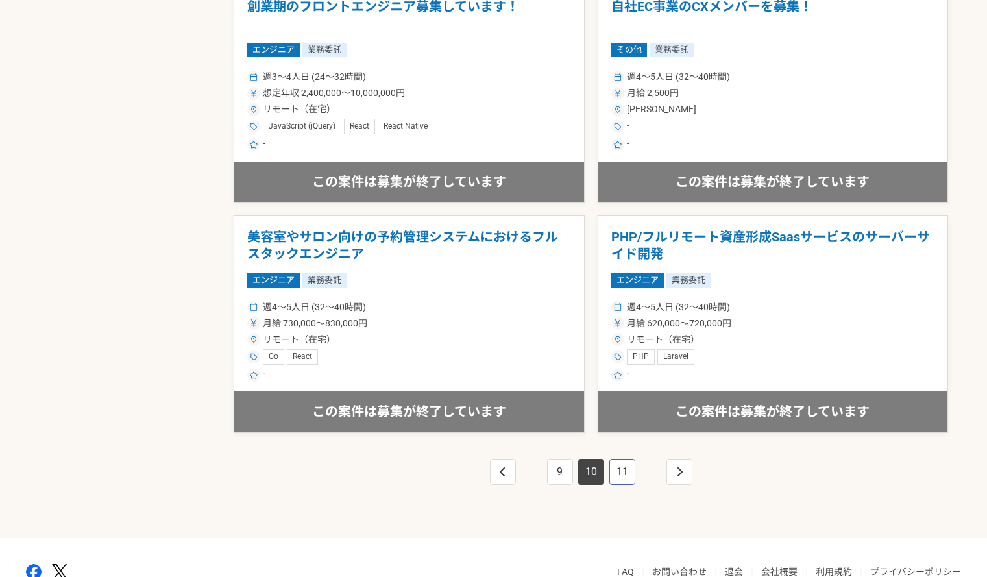
click at [619, 481] on link "11" at bounding box center [623, 472] width 26 height 26
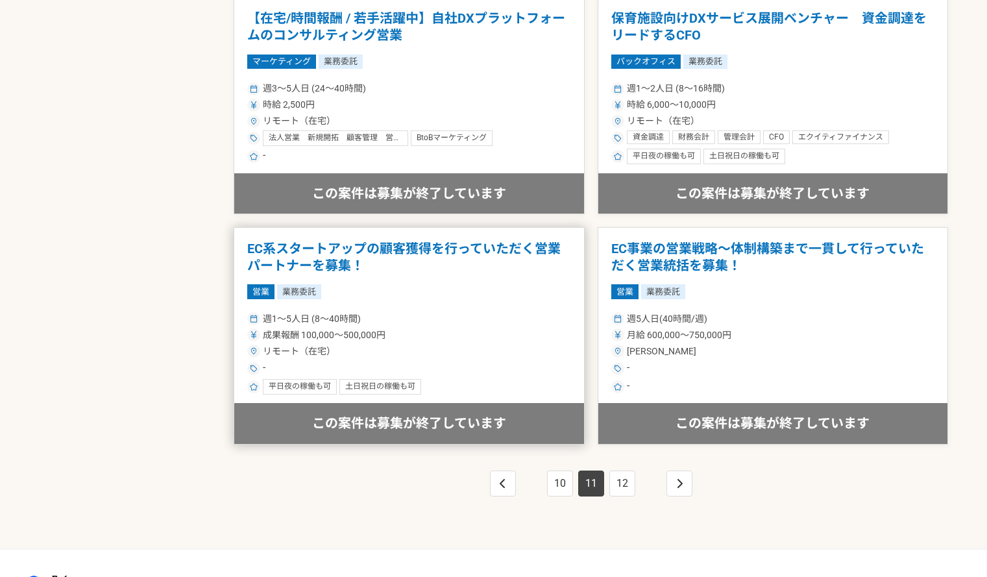
scroll to position [2215, 0]
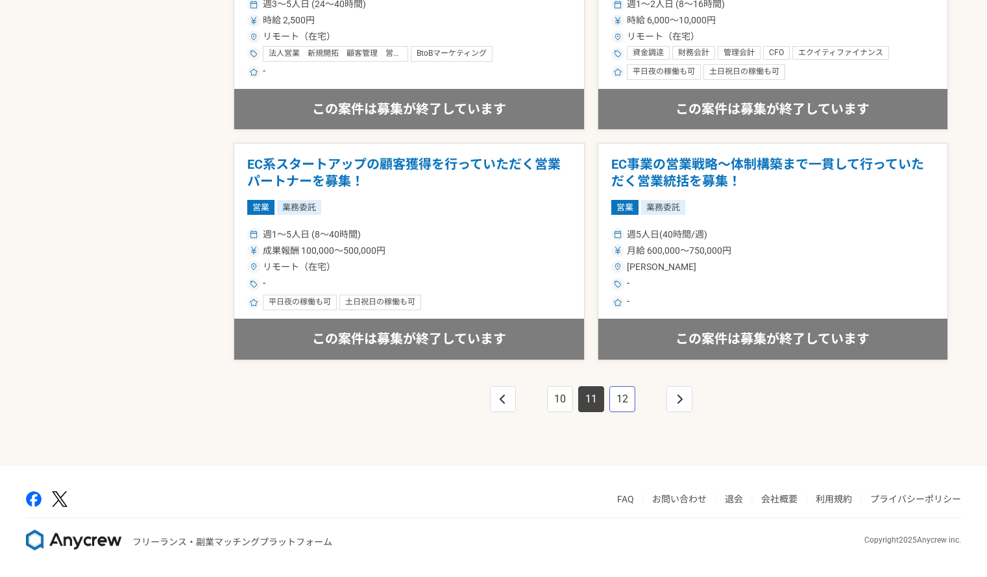
click at [621, 397] on link "12" at bounding box center [623, 399] width 26 height 26
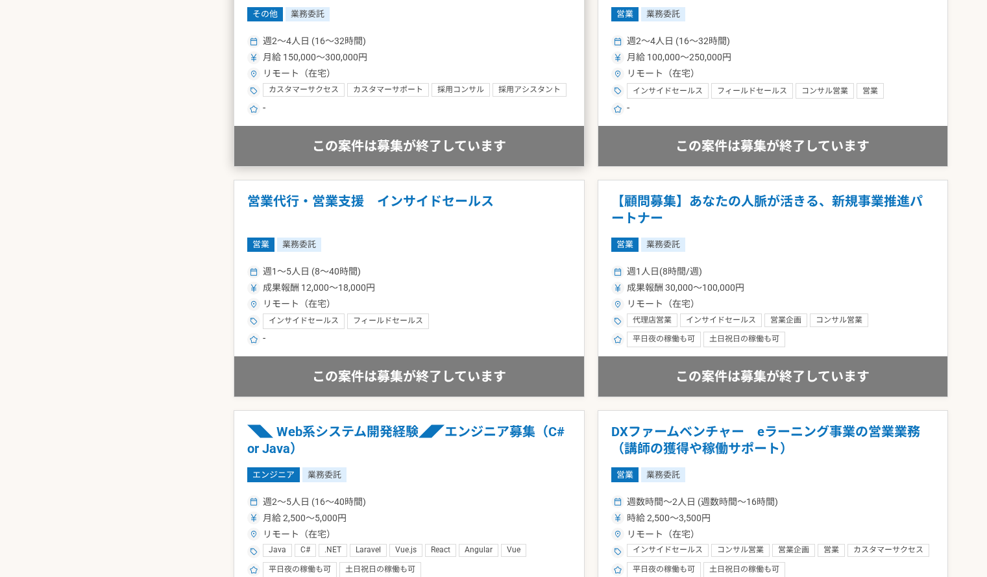
scroll to position [2215, 0]
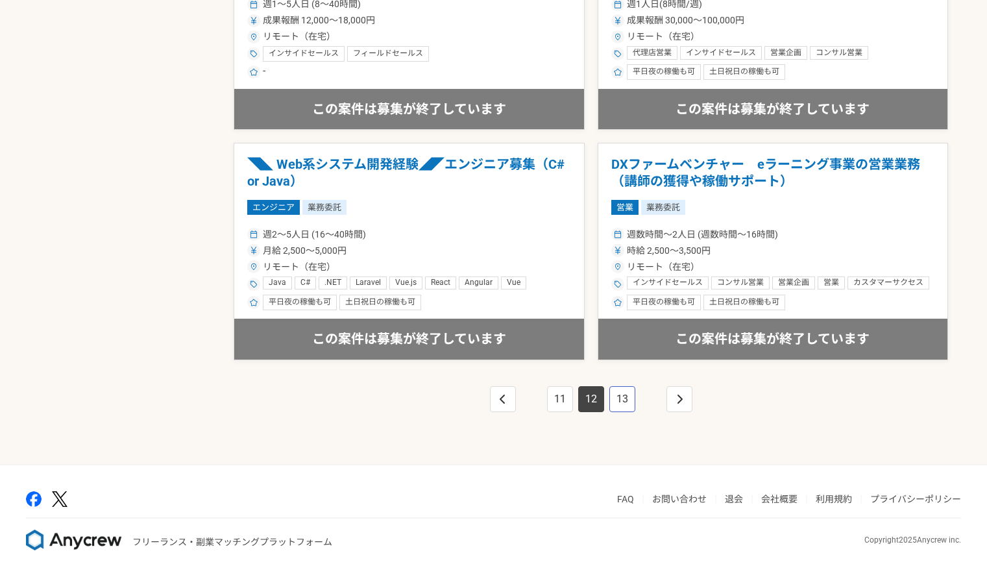
click at [627, 399] on link "13" at bounding box center [623, 399] width 26 height 26
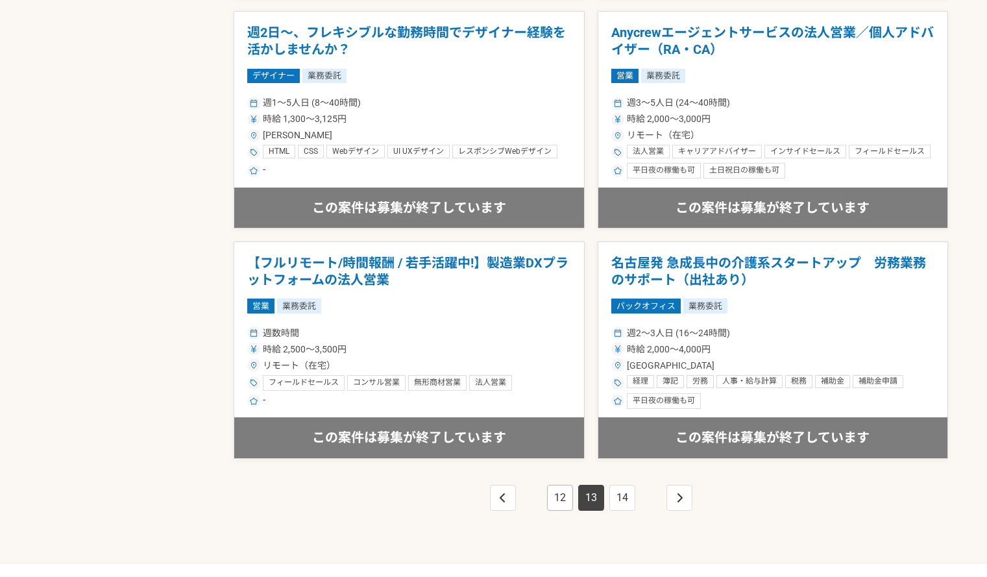
scroll to position [2215, 0]
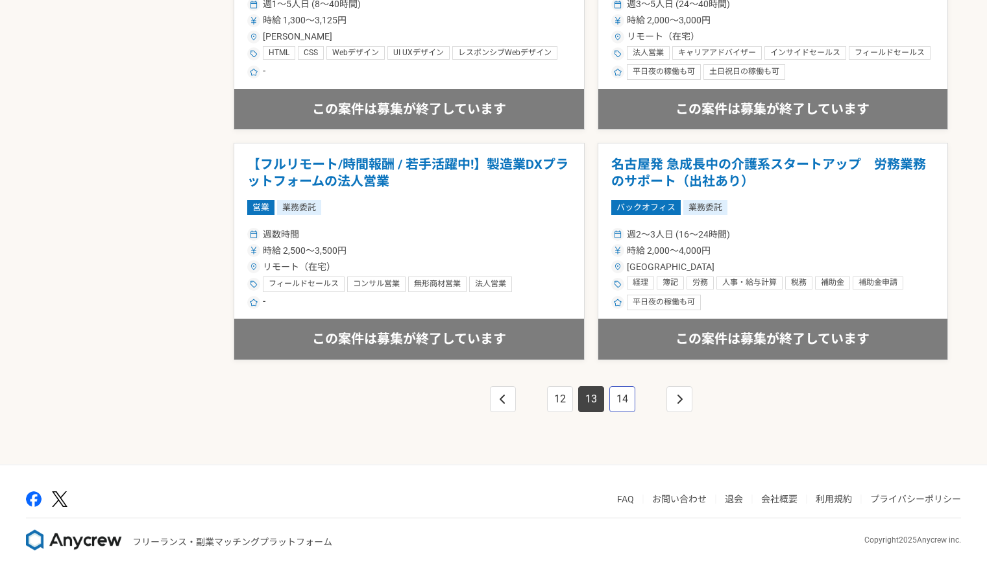
click at [625, 397] on link "14" at bounding box center [623, 399] width 26 height 26
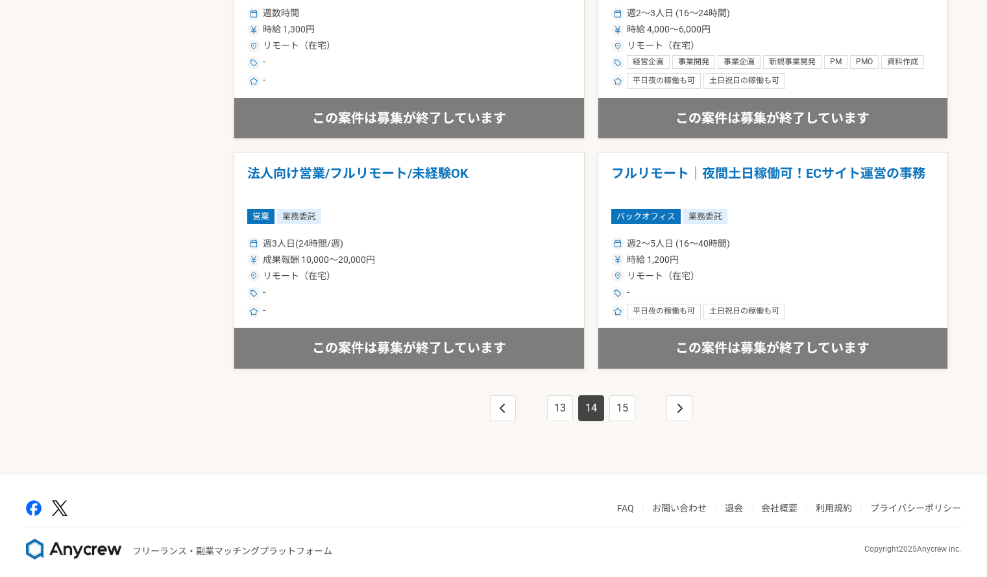
scroll to position [2215, 0]
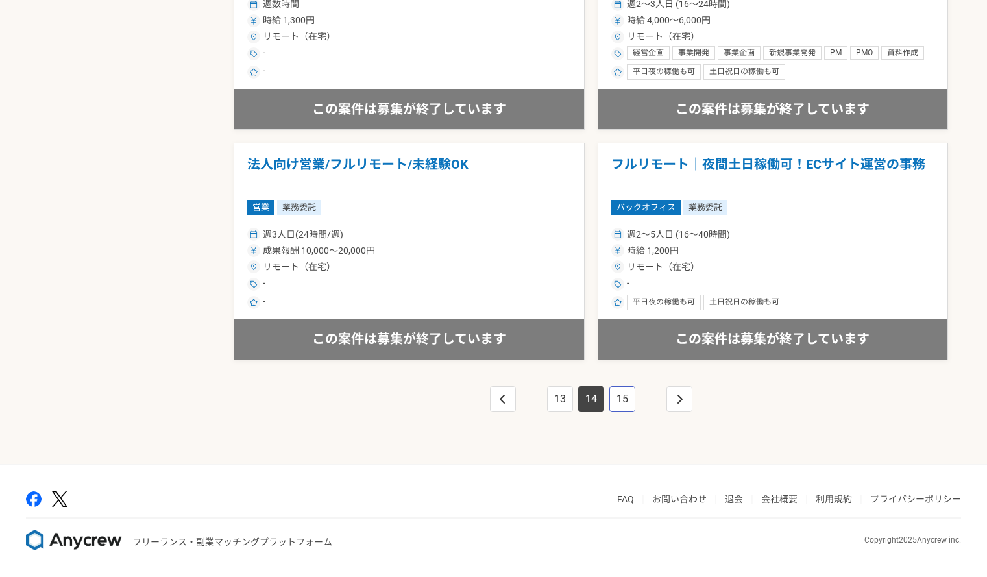
click at [623, 387] on link "15" at bounding box center [623, 399] width 26 height 26
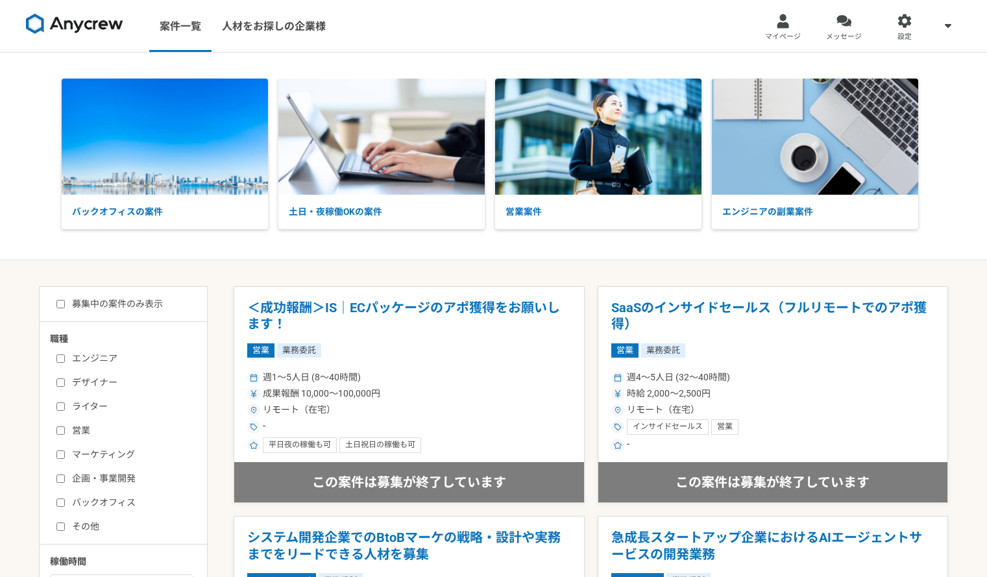
click at [62, 437] on label "営業" at bounding box center [130, 431] width 149 height 14
click at [62, 435] on input "営業" at bounding box center [60, 430] width 8 height 8
checkbox input "true"
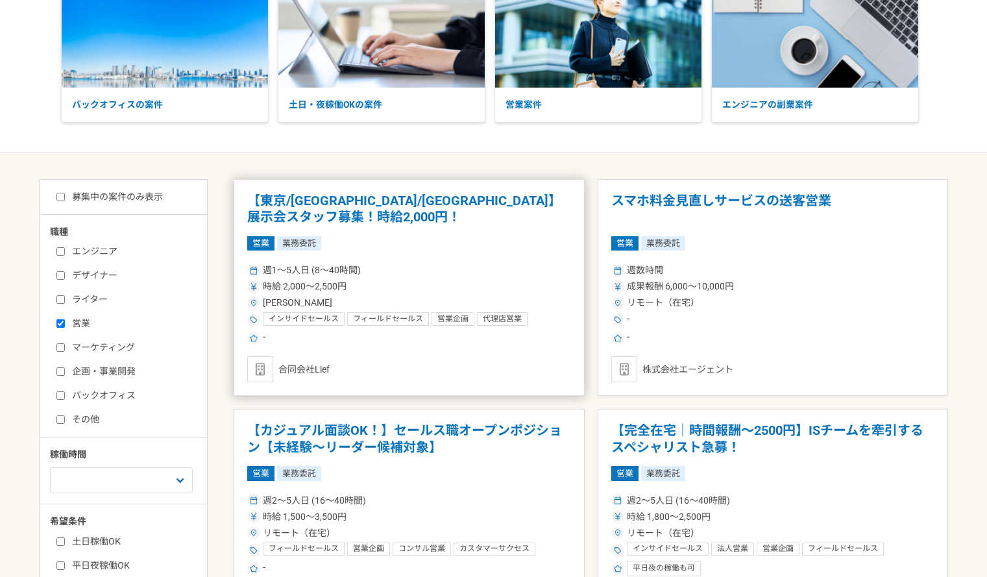
scroll to position [130, 0]
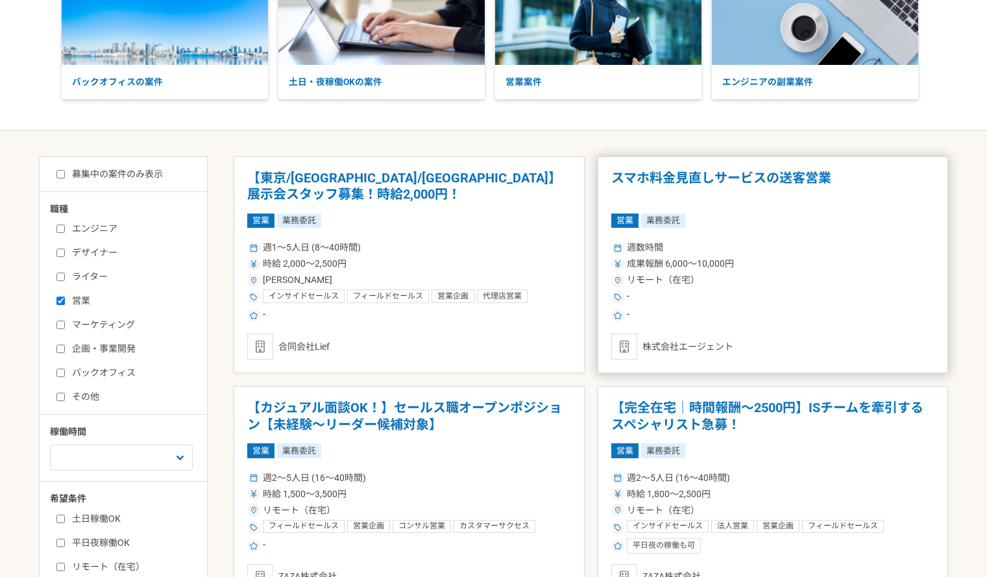
click at [750, 177] on h1 "スマホ料金見直しサービスの送客営業" at bounding box center [773, 186] width 324 height 33
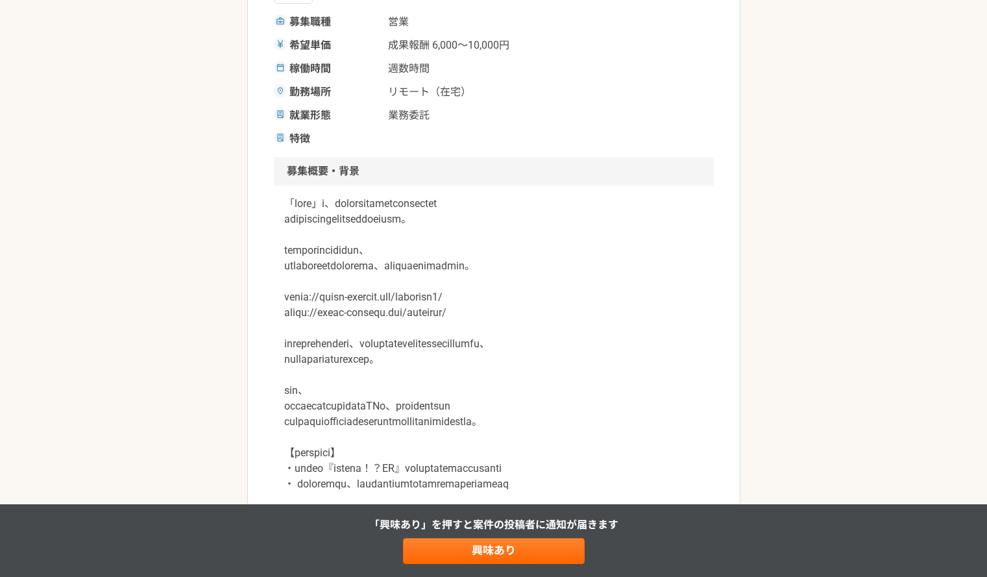
scroll to position [260, 0]
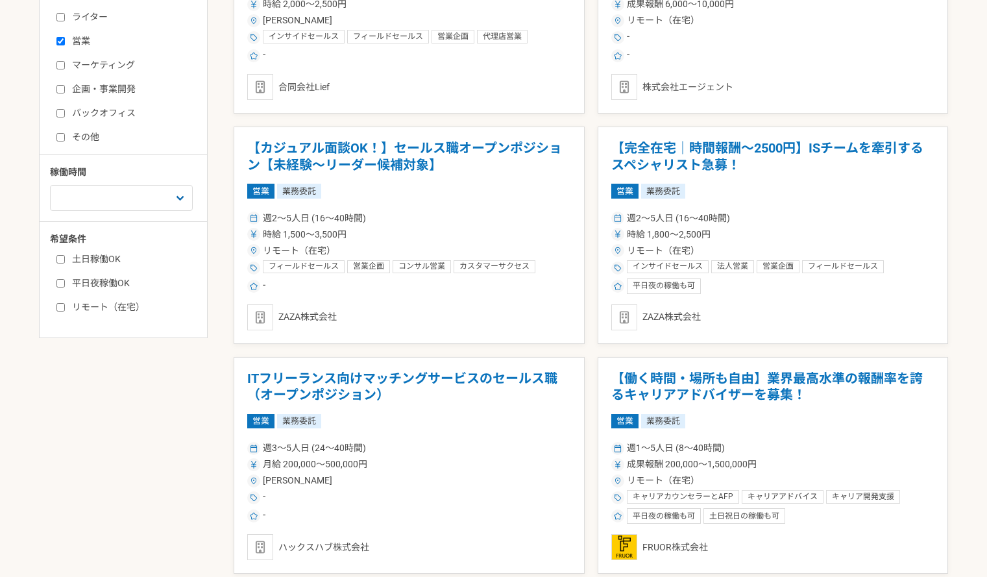
scroll to position [454, 0]
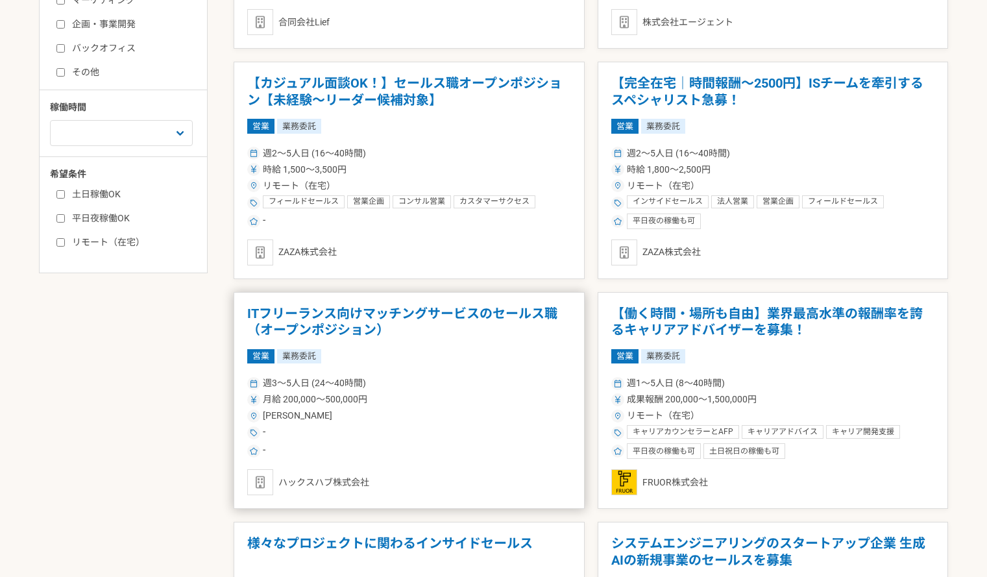
click at [388, 316] on h1 "ITフリーランス向けマッチングサービスのセールス職（オープンポジション）" at bounding box center [409, 322] width 324 height 33
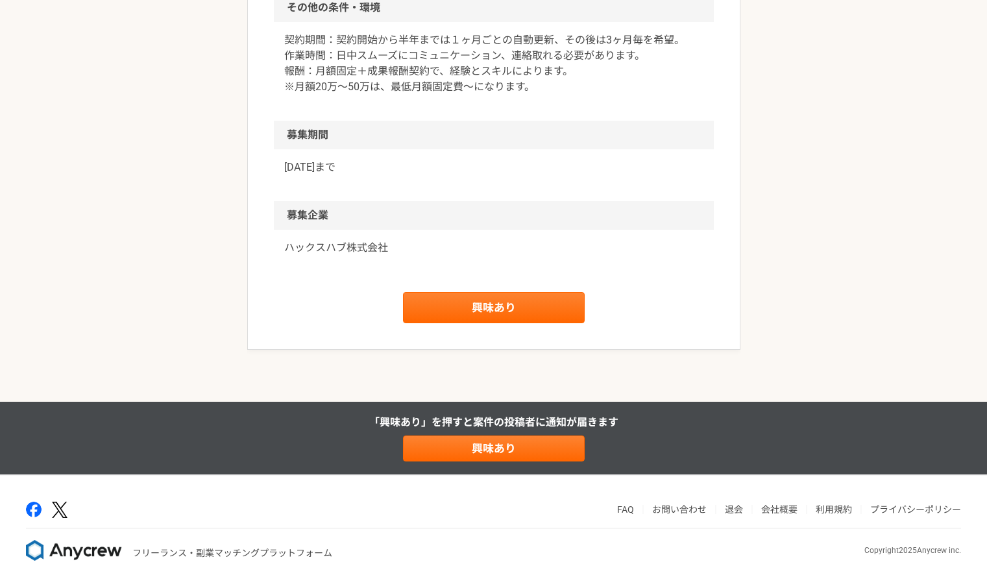
scroll to position [1037, 0]
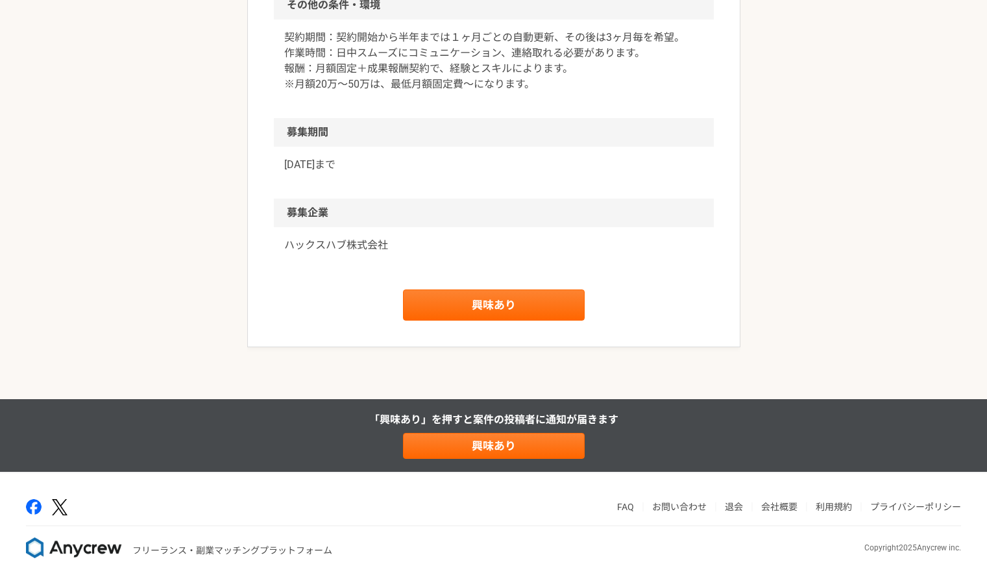
click at [291, 245] on p "ハックスハブ株式会社" at bounding box center [493, 246] width 419 height 16
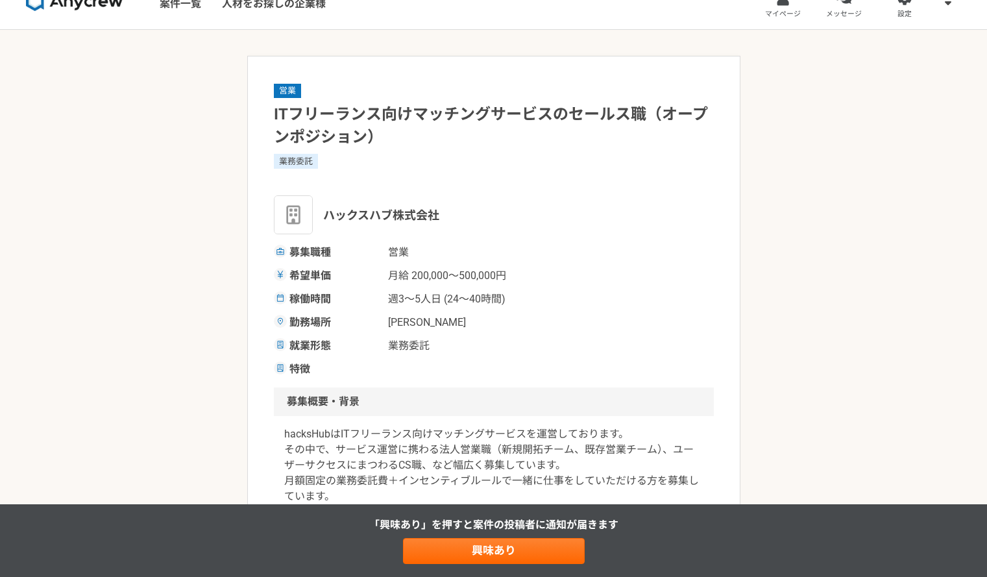
scroll to position [0, 0]
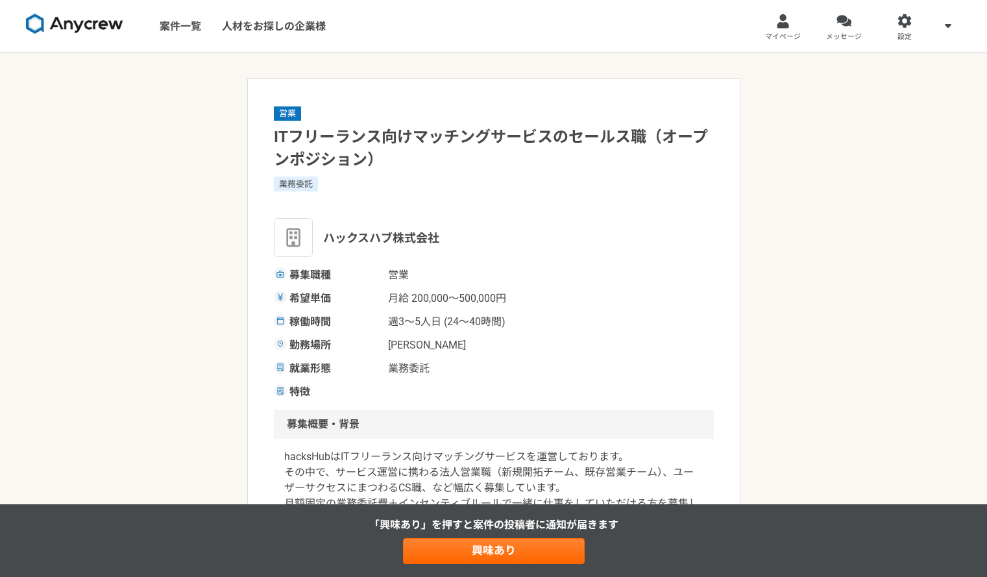
click at [485, 567] on div "「興味あり」を押すと 案件の投稿者に通知が届きます 興味あり" at bounding box center [493, 540] width 987 height 73
click at [492, 560] on link "興味あり" at bounding box center [494, 551] width 182 height 26
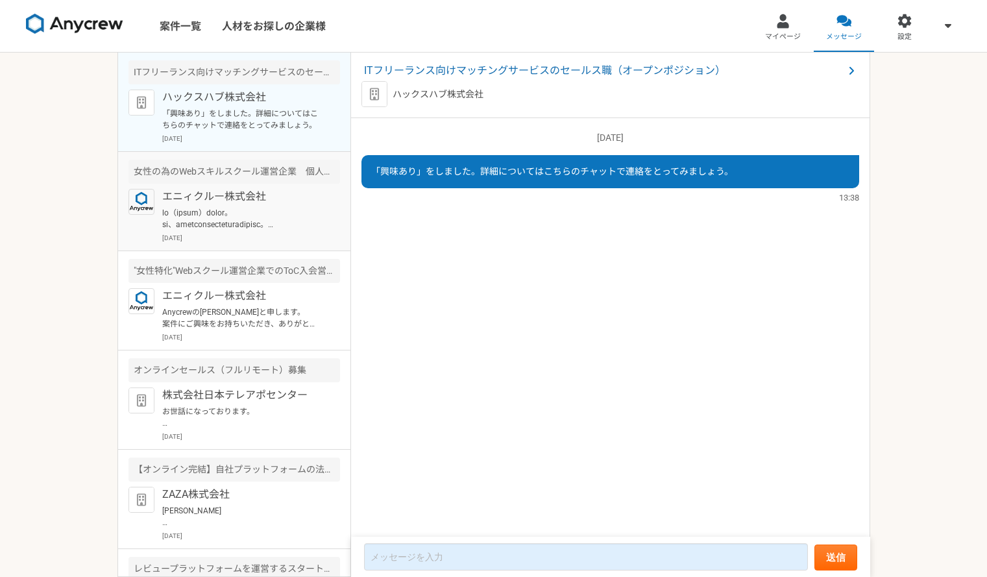
click at [195, 211] on p at bounding box center [242, 218] width 160 height 23
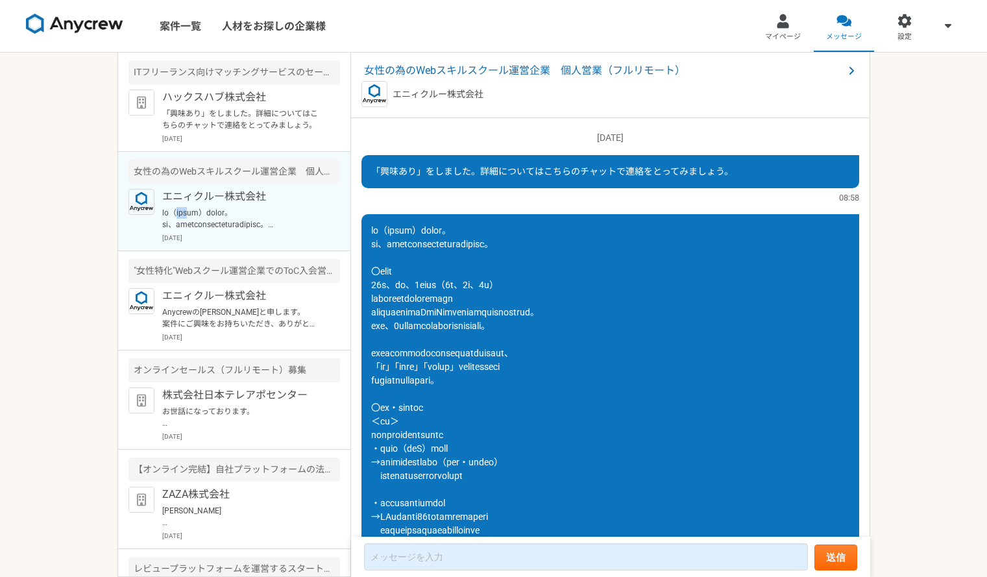
click at [195, 211] on p at bounding box center [242, 218] width 160 height 23
click at [193, 109] on p "「興味あり」をしました。詳細についてはこちらのチャットで連絡をとってみましょう。" at bounding box center [242, 119] width 160 height 23
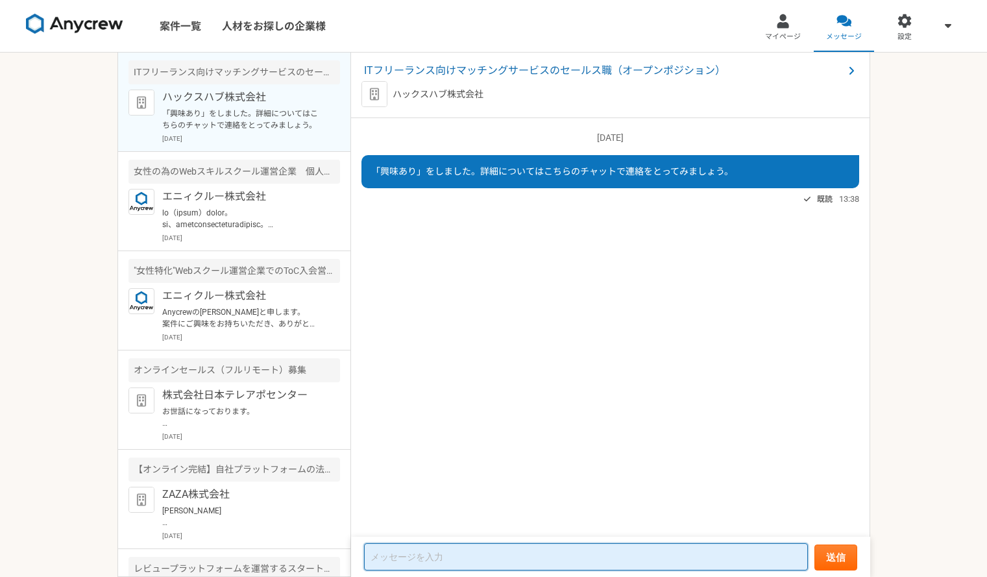
click at [503, 559] on textarea at bounding box center [586, 556] width 444 height 27
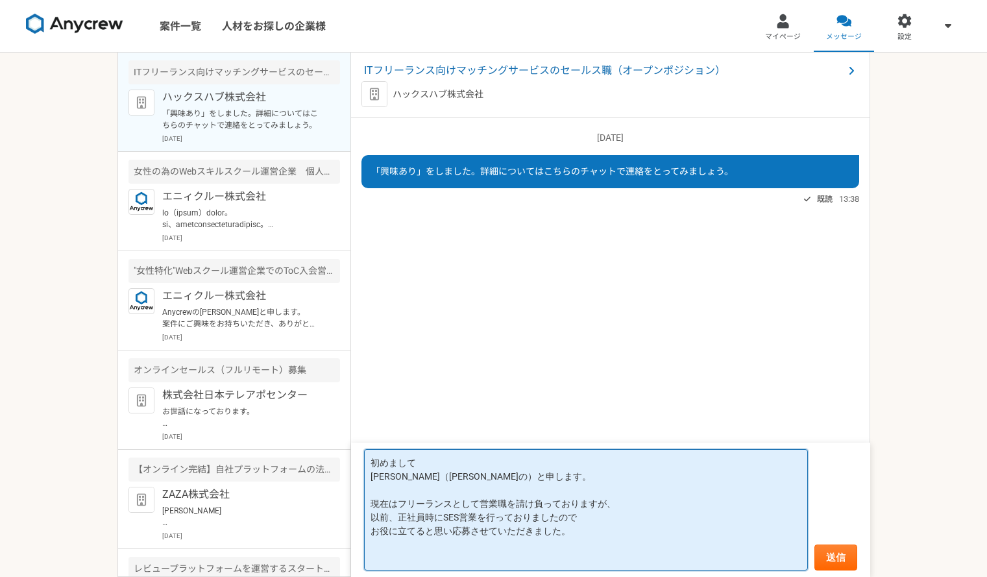
paste textarea "〇SES（システムエンジニアリングサービス）営業（プレイヤーとして） ・営業対象：自社プロパーエンジニア、他社パートナーエンジニア、フリーランスエンジニア ・…"
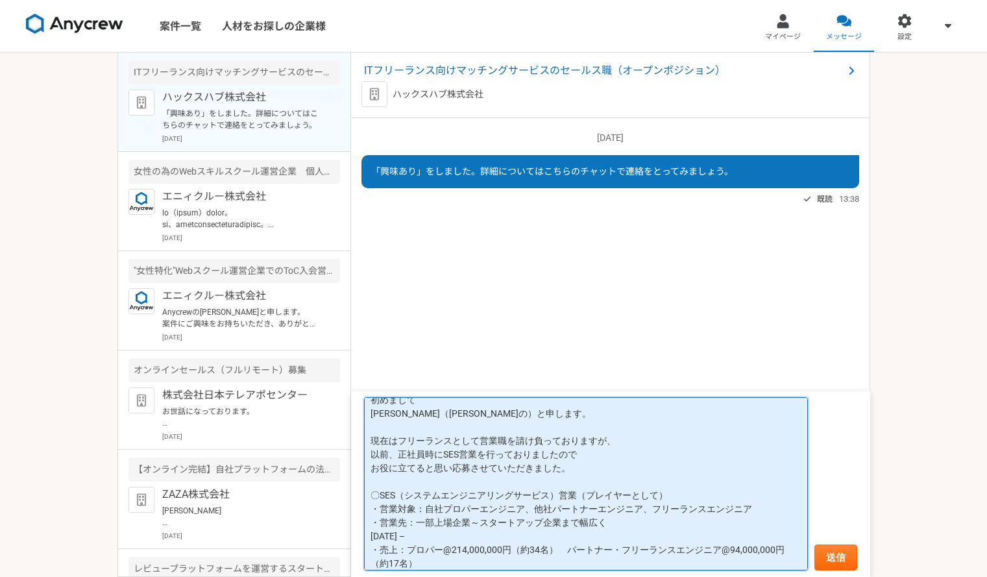
scroll to position [18, 0]
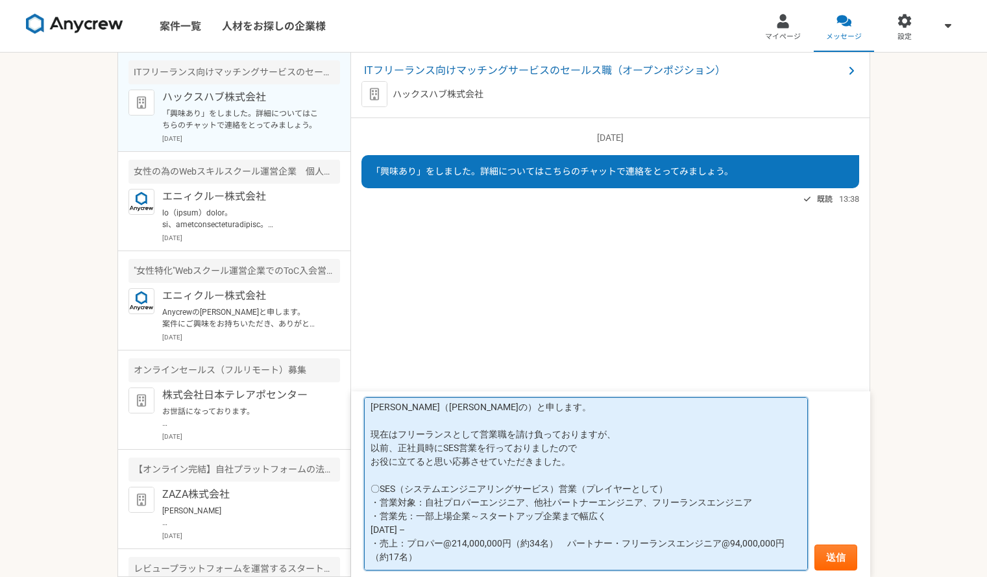
click at [406, 480] on textarea "初めまして [PERSON_NAME]（[PERSON_NAME]の）と申します。 現在はフリーランスとして営業職を請け負っておりますが、 以前、正社員時にS…" at bounding box center [586, 483] width 444 height 173
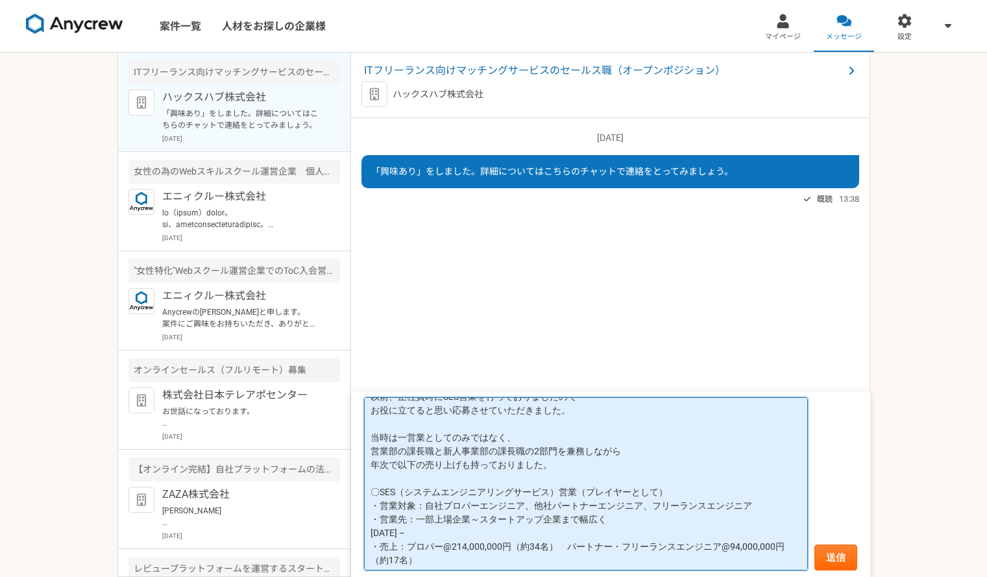
scroll to position [72, 0]
click at [453, 562] on textarea "初めまして [PERSON_NAME]（[PERSON_NAME]の）と申します。 現在はフリーランスとして営業職を請け負っておりますが、 以前、正社員時にS…" at bounding box center [586, 483] width 444 height 173
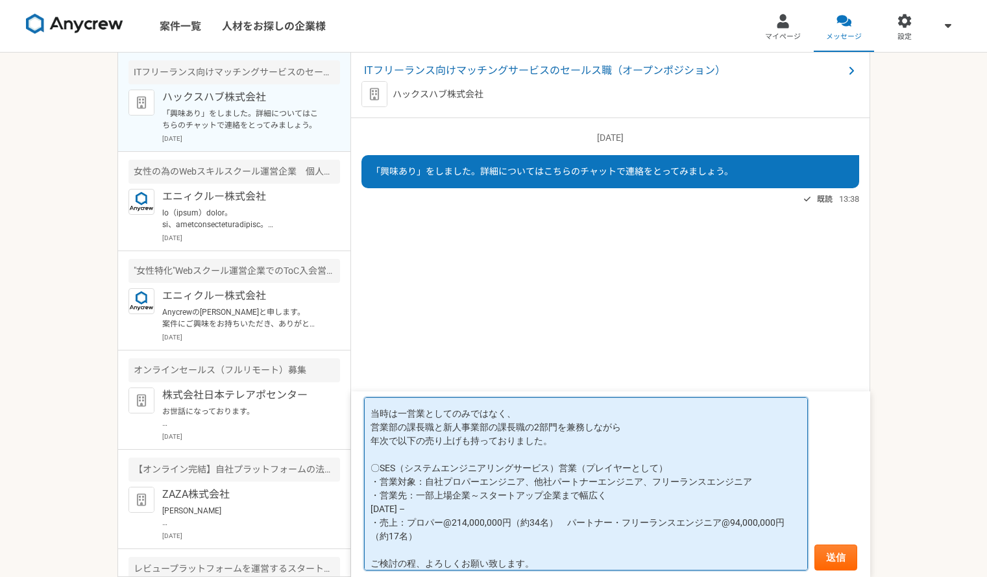
scroll to position [120, 0]
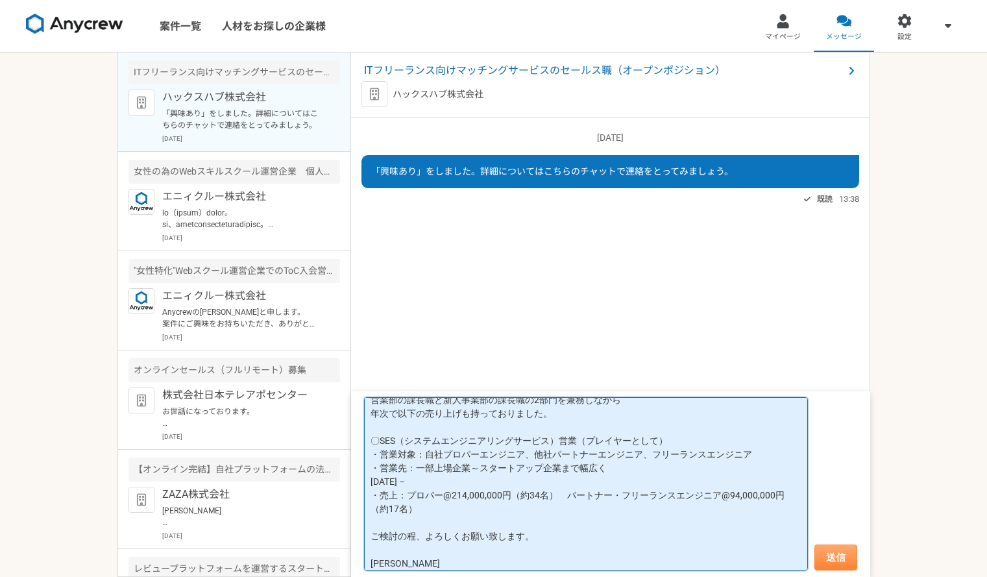
type textarea "初めまして [PERSON_NAME]（[PERSON_NAME]の）と申します。 現在はフリーランスとして営業職を請け負っておりますが、 以前、正社員時にS…"
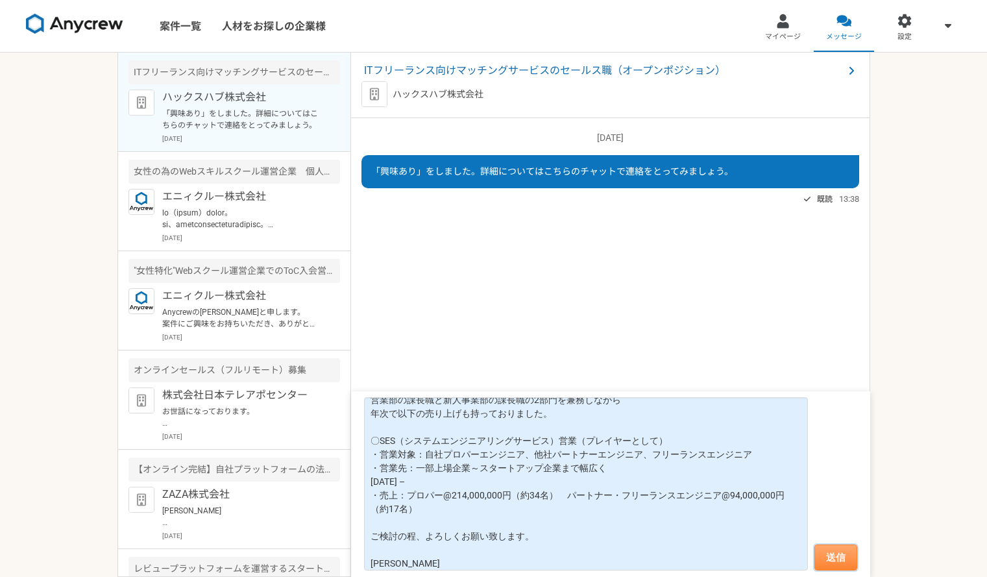
click at [847, 553] on button "送信" at bounding box center [836, 558] width 43 height 26
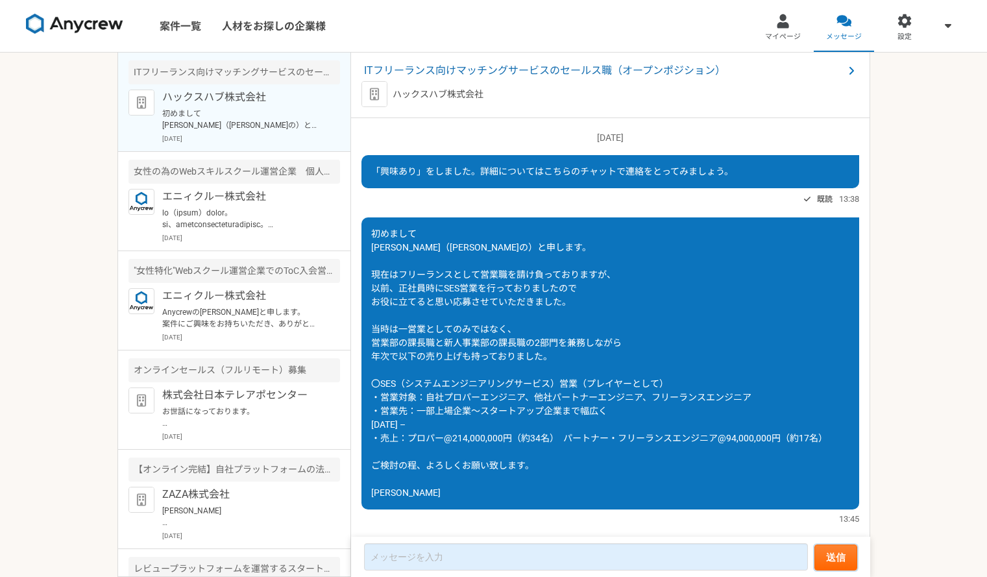
scroll to position [26, 0]
